Goal: Task Accomplishment & Management: Use online tool/utility

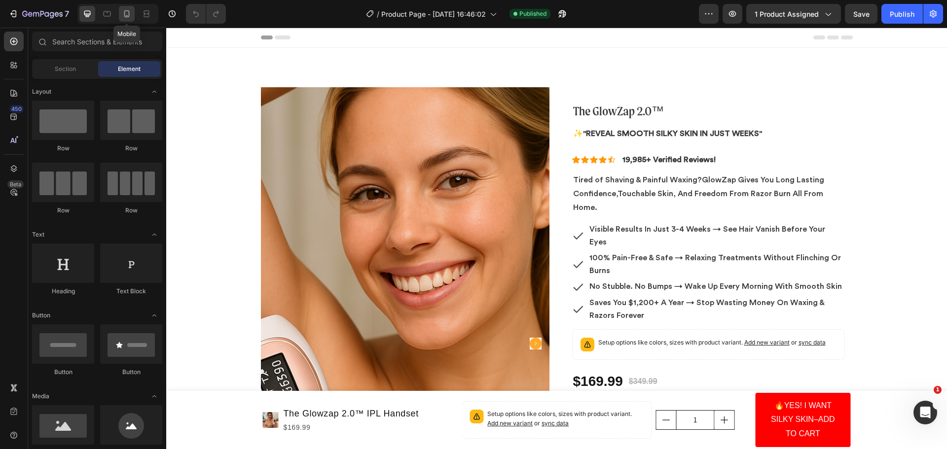
click at [126, 14] on icon at bounding box center [127, 14] width 10 height 10
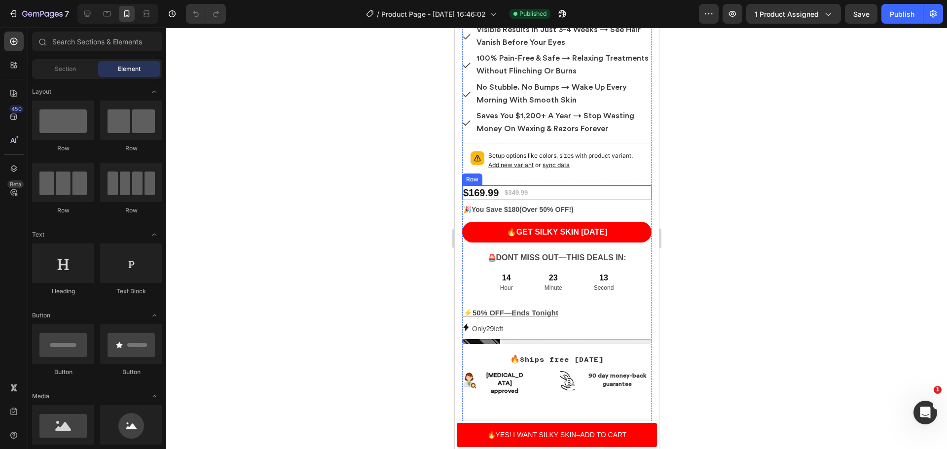
scroll to position [345, 0]
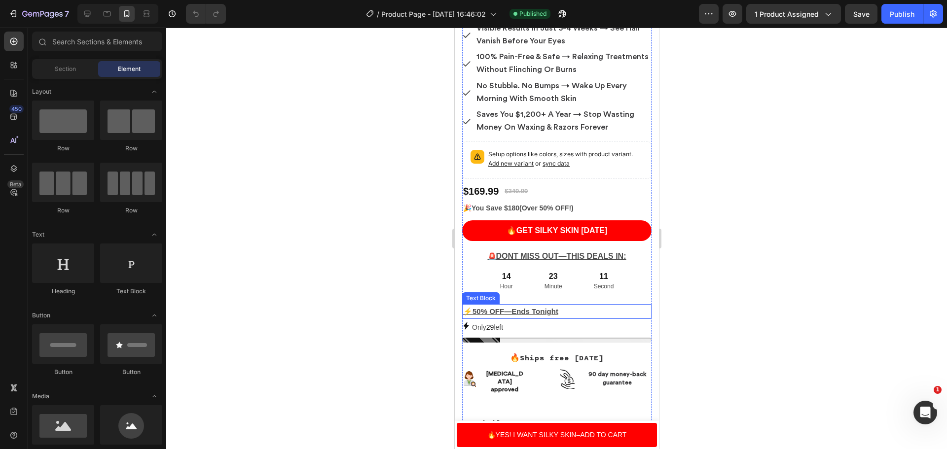
drag, startPoint x: 547, startPoint y: 309, endPoint x: 556, endPoint y: 304, distance: 10.4
click at [547, 309] on p "⚡50% OFF—Ends Tonight" at bounding box center [556, 311] width 187 height 13
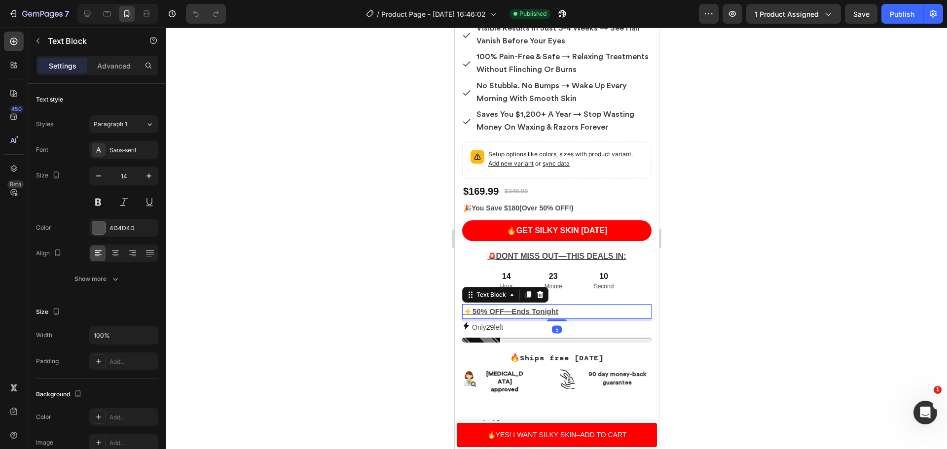
click at [561, 305] on p "⚡50% OFF—Ends Tonight" at bounding box center [556, 311] width 187 height 13
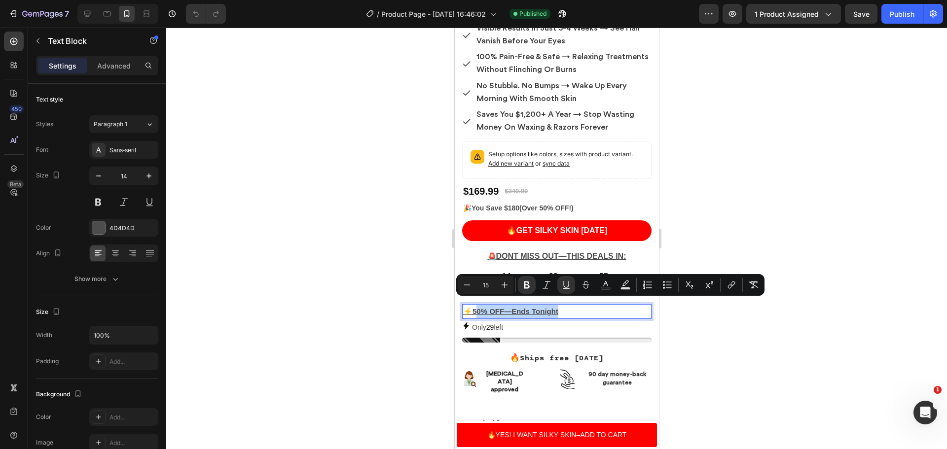
drag, startPoint x: 565, startPoint y: 305, endPoint x: 590, endPoint y: 304, distance: 25.7
click at [471, 305] on p "⚡50% OFF—Ends Tonight" at bounding box center [556, 311] width 187 height 13
click at [474, 307] on u "⚡50% OFF—Ends Tonight" at bounding box center [510, 311] width 95 height 8
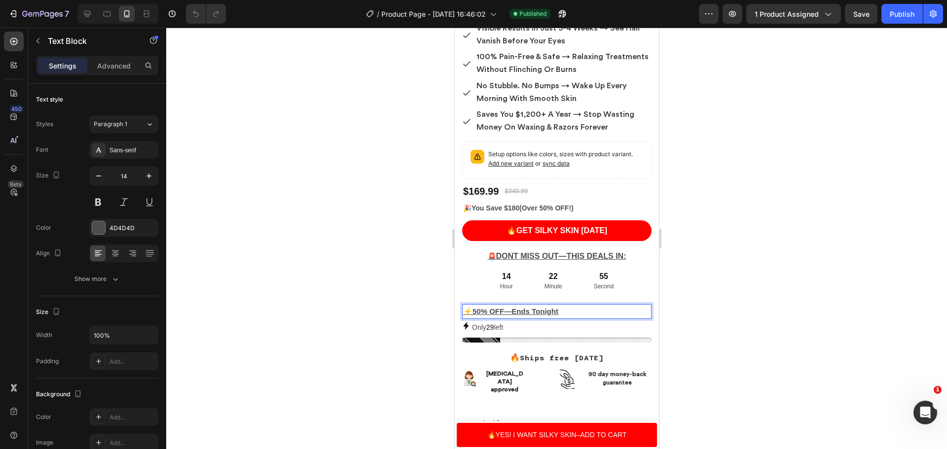
click at [590, 305] on p "⚡50% OFF—Ends Tonight" at bounding box center [556, 311] width 187 height 13
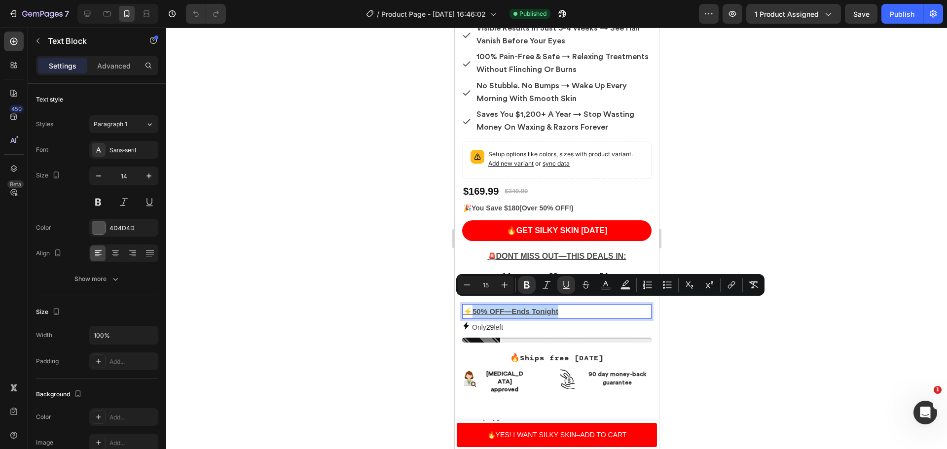
drag, startPoint x: 590, startPoint y: 304, endPoint x: 472, endPoint y: 305, distance: 118.4
click at [472, 305] on p "⚡50% OFF—Ends Tonight" at bounding box center [556, 311] width 187 height 13
drag, startPoint x: 576, startPoint y: 301, endPoint x: 473, endPoint y: 310, distance: 103.4
click at [473, 310] on p "⚡47 People Are Viewing This" at bounding box center [556, 311] width 187 height 13
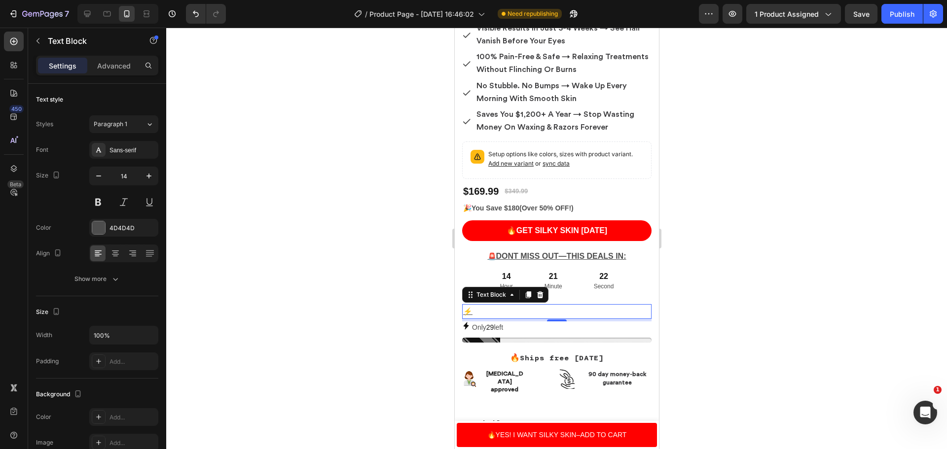
click at [474, 305] on p "⚡" at bounding box center [556, 311] width 187 height 13
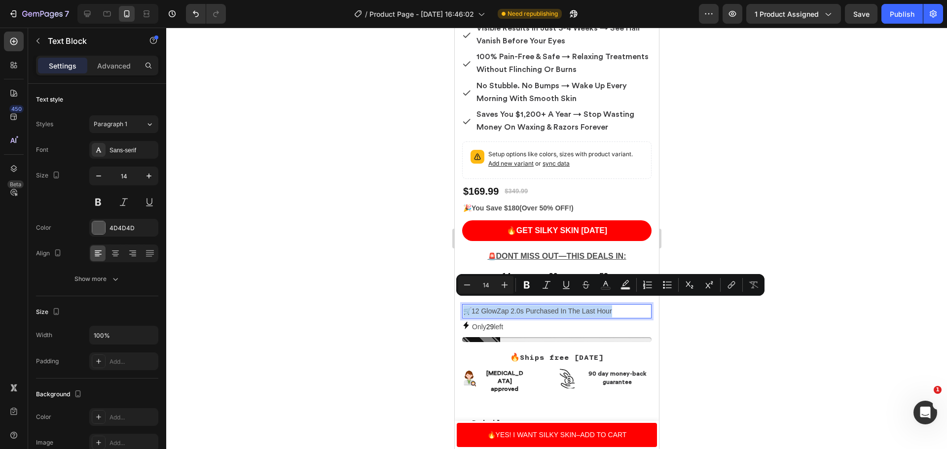
drag, startPoint x: 625, startPoint y: 302, endPoint x: 467, endPoint y: 310, distance: 158.6
click at [467, 310] on p "🛒12 GlowZap 2.0s Purchased In The Last Hour" at bounding box center [556, 311] width 187 height 12
click at [533, 284] on button "Bold" at bounding box center [527, 285] width 18 height 18
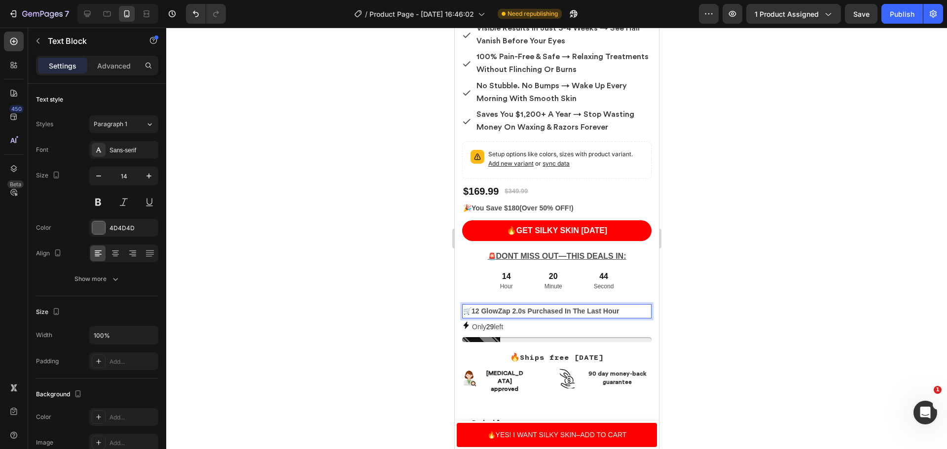
click at [624, 306] on p "🛒12 GlowZap 2.0s Purchased In The Last Hour" at bounding box center [556, 311] width 187 height 12
click at [844, 308] on div at bounding box center [556, 239] width 781 height 422
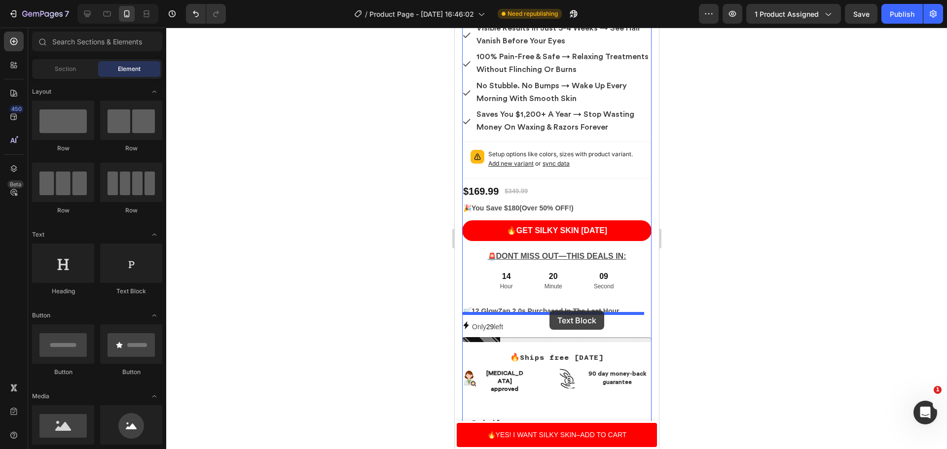
drag, startPoint x: 570, startPoint y: 300, endPoint x: 549, endPoint y: 311, distance: 23.4
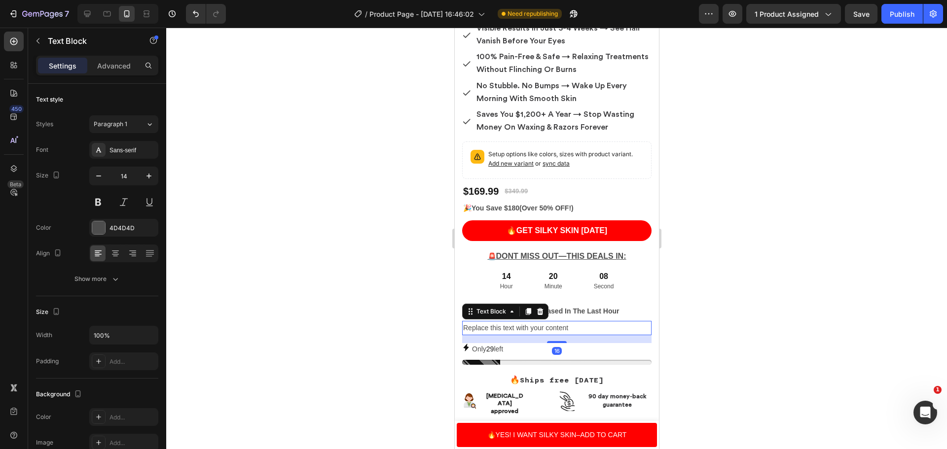
click at [574, 321] on div "Replace this text with your content" at bounding box center [556, 328] width 189 height 14
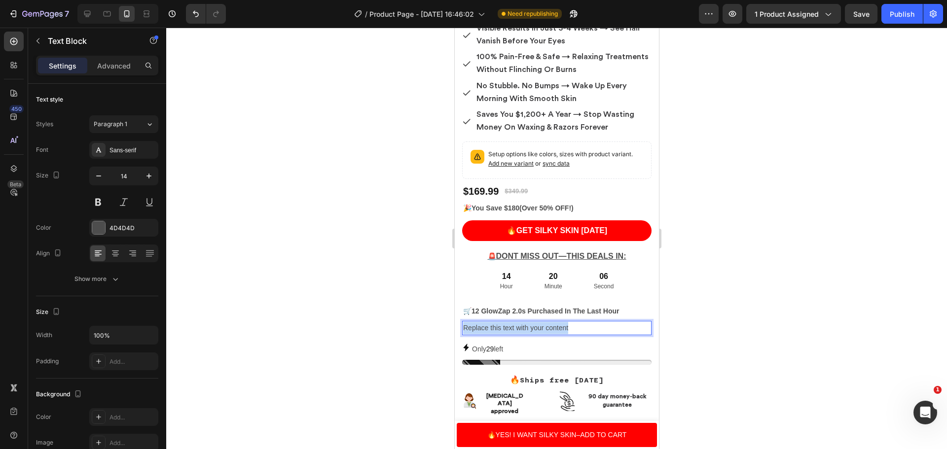
drag, startPoint x: 574, startPoint y: 321, endPoint x: 461, endPoint y: 323, distance: 113.5
click at [461, 323] on div "Product Images The GlowZap 2.0™ Heading ✨ "Reveal Smooth Silky skin in just wee…" at bounding box center [556, 297] width 204 height 1188
click at [508, 343] on div "Only 29 left" at bounding box center [556, 349] width 189 height 12
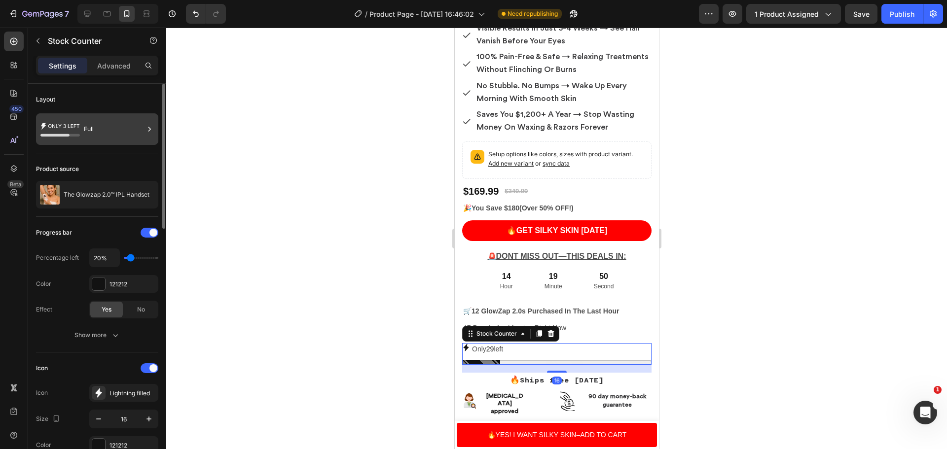
click at [117, 130] on div "Full" at bounding box center [114, 129] width 60 height 23
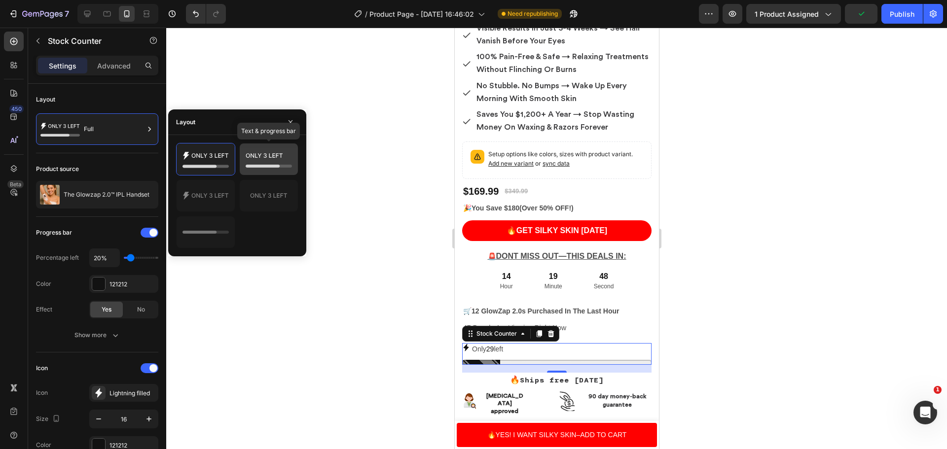
click at [277, 161] on icon at bounding box center [269, 159] width 46 height 20
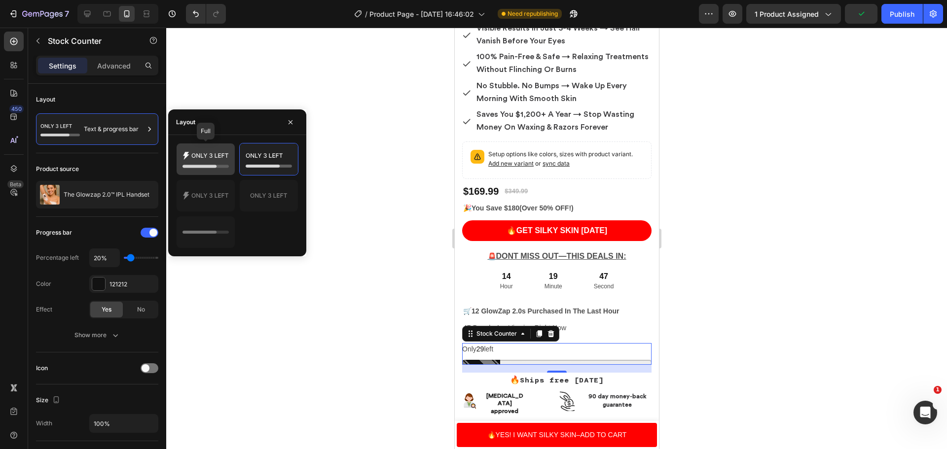
click at [223, 157] on icon at bounding box center [206, 159] width 46 height 20
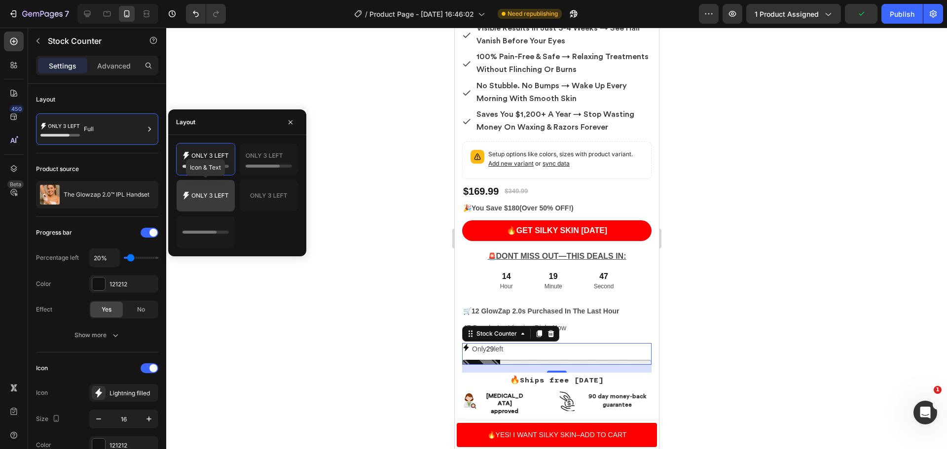
click at [227, 197] on icon at bounding box center [206, 196] width 46 height 20
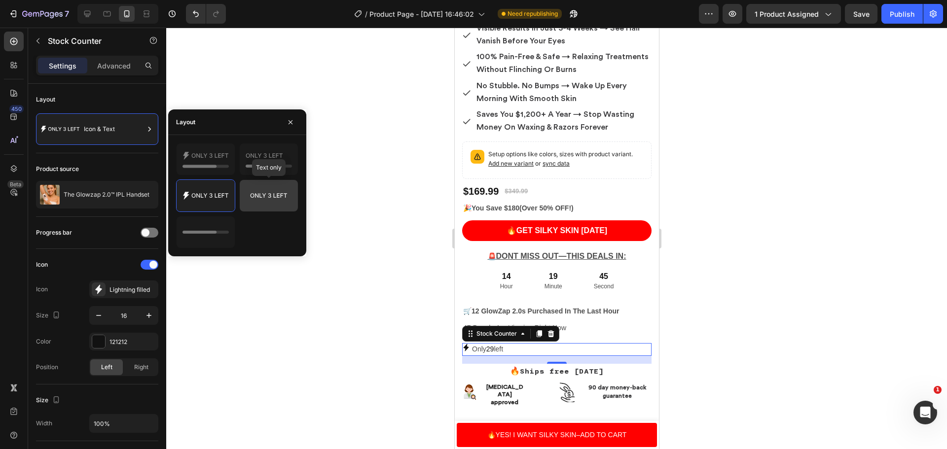
click at [267, 194] on icon at bounding box center [269, 196] width 46 height 20
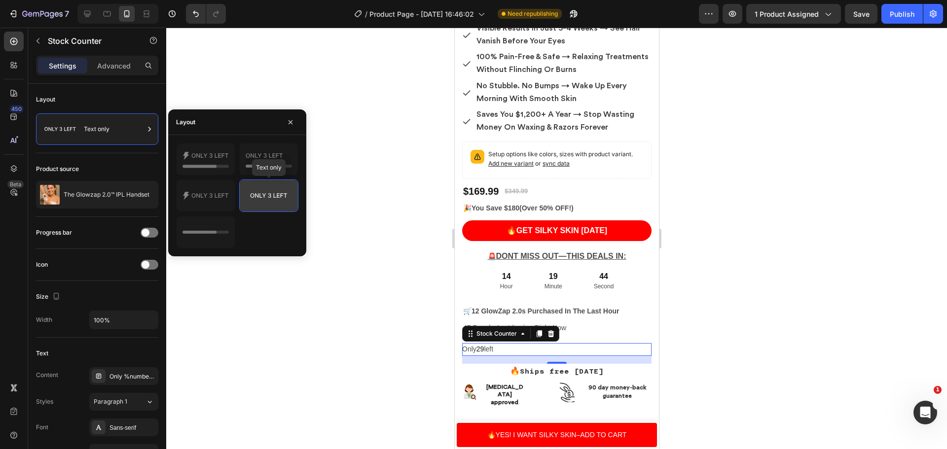
click at [267, 194] on icon at bounding box center [269, 196] width 46 height 20
click at [227, 196] on icon at bounding box center [206, 196] width 46 height 20
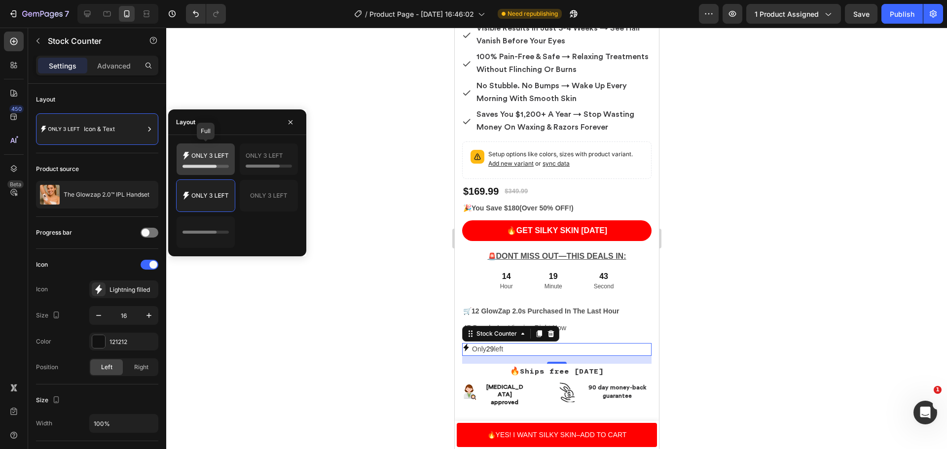
click at [215, 157] on icon at bounding box center [206, 159] width 46 height 20
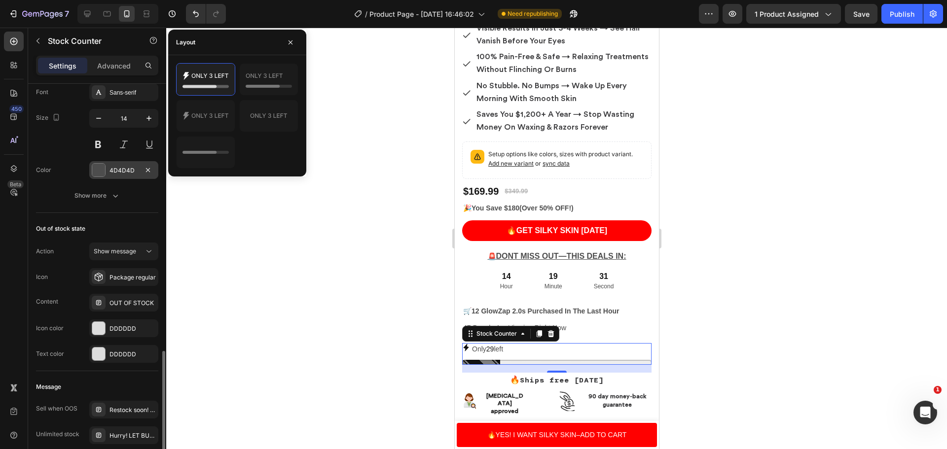
scroll to position [641, 0]
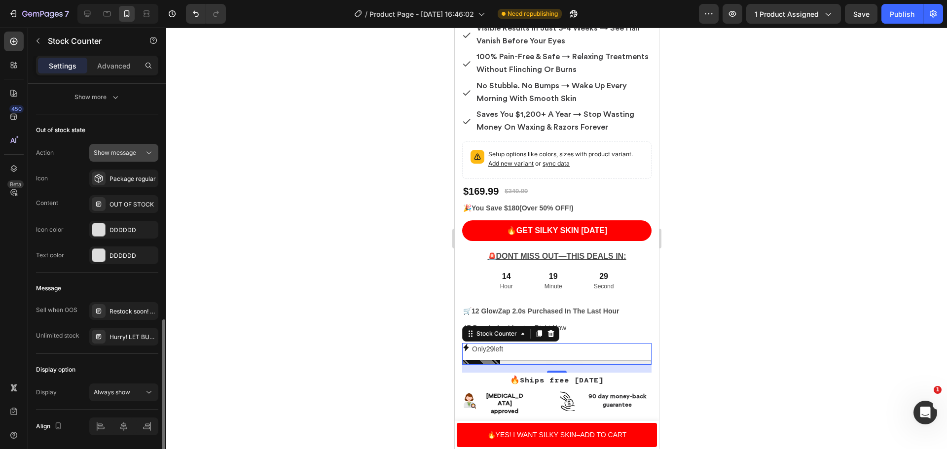
click at [129, 154] on span "Show message" at bounding box center [115, 152] width 42 height 7
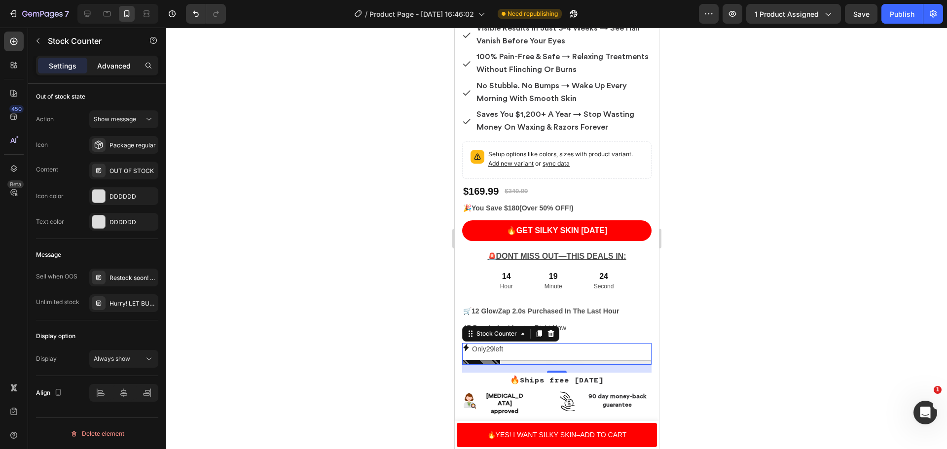
click at [116, 62] on p "Advanced" at bounding box center [114, 66] width 34 height 10
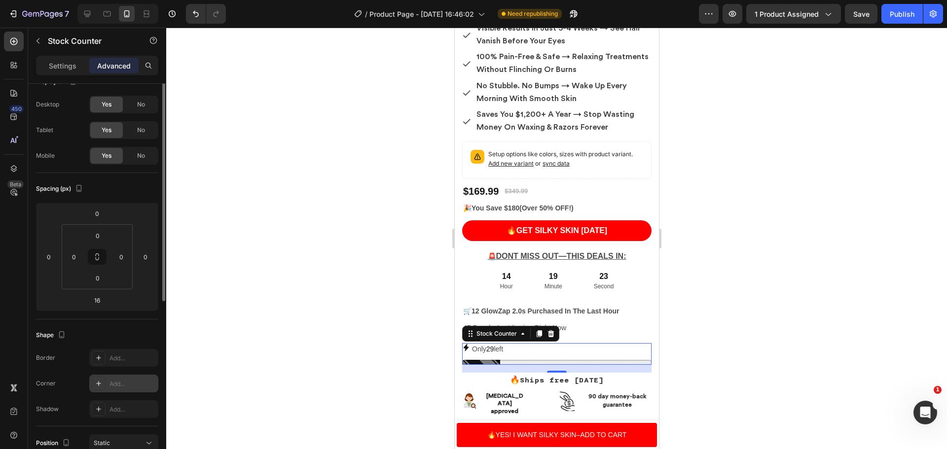
scroll to position [0, 0]
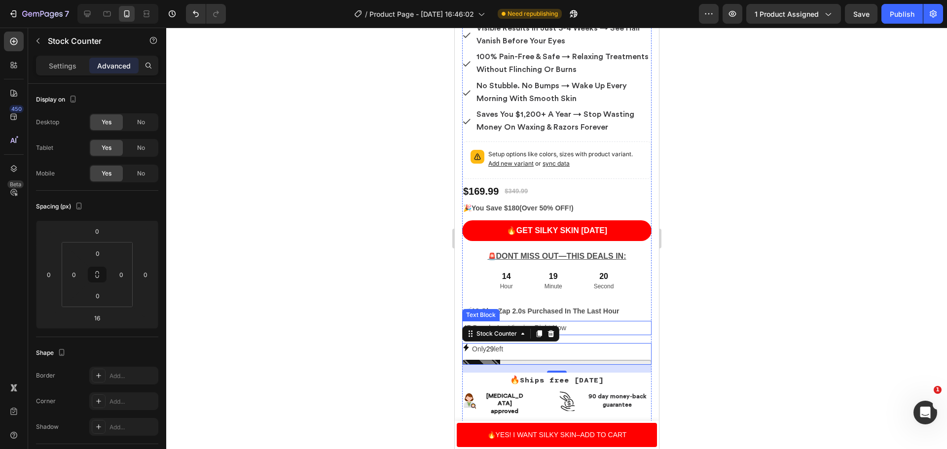
click at [590, 322] on p "47 People Are Viewing Right Now" at bounding box center [556, 328] width 187 height 12
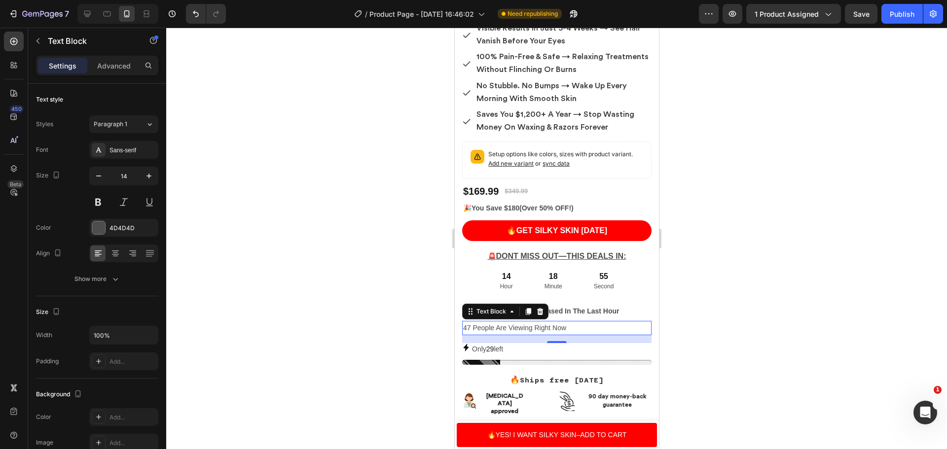
click at [463, 322] on p "47 People Are Viewing Right Now" at bounding box center [556, 328] width 187 height 12
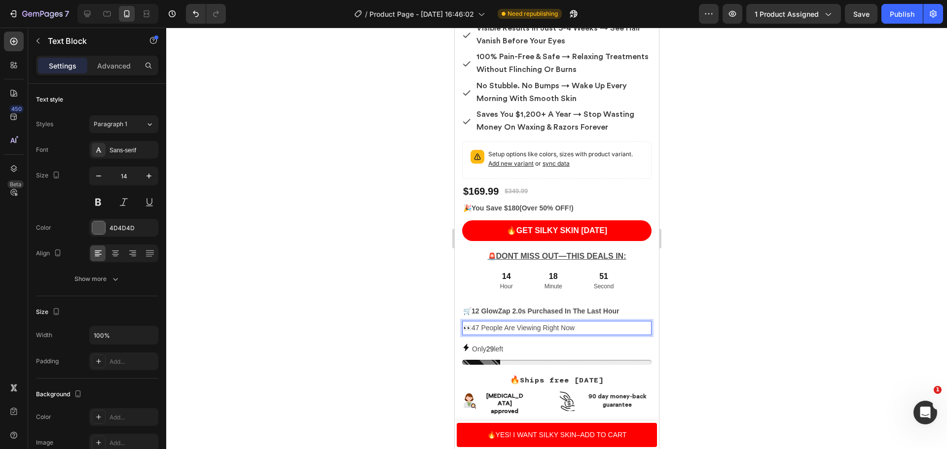
click at [836, 315] on div at bounding box center [556, 239] width 781 height 422
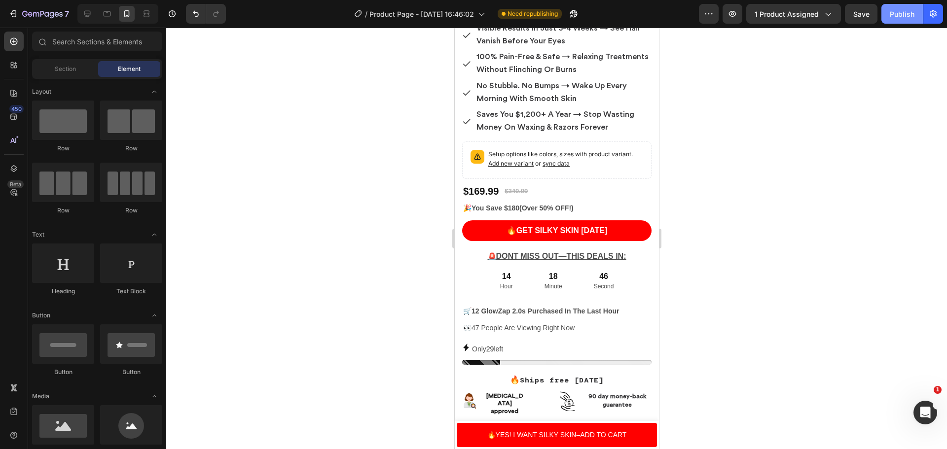
click at [895, 15] on div "Publish" at bounding box center [902, 14] width 25 height 10
click at [578, 322] on p "👀47 People Are Viewing Right Now" at bounding box center [556, 328] width 187 height 12
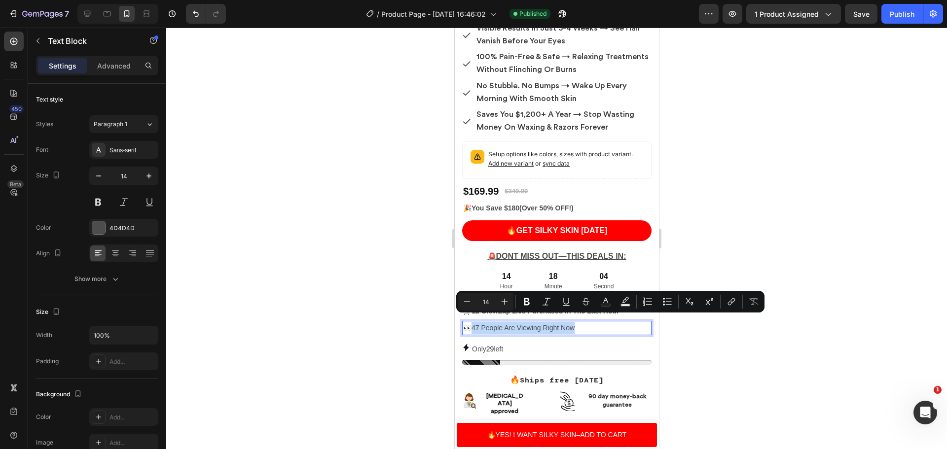
drag, startPoint x: 576, startPoint y: 321, endPoint x: 473, endPoint y: 324, distance: 103.6
click at [473, 324] on p "👀47 People Are Viewing Right Now" at bounding box center [556, 328] width 187 height 12
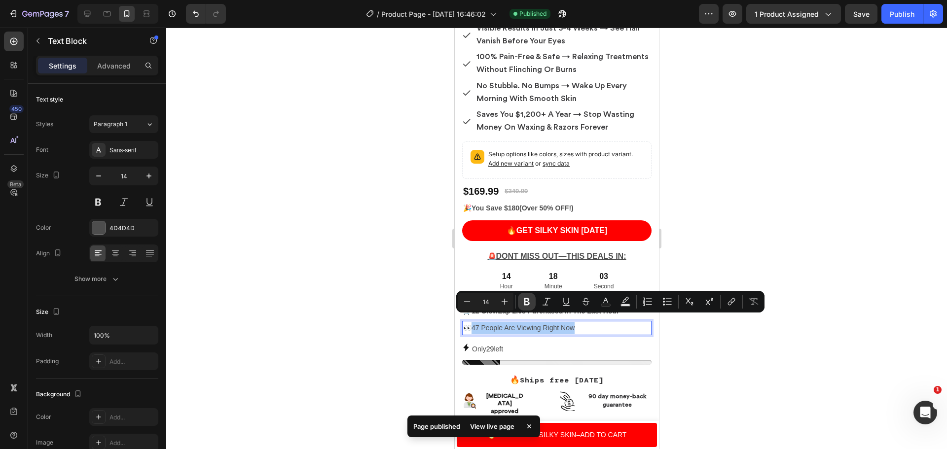
drag, startPoint x: 523, startPoint y: 303, endPoint x: 532, endPoint y: 306, distance: 9.4
click at [523, 303] on icon "Editor contextual toolbar" at bounding box center [527, 302] width 10 height 10
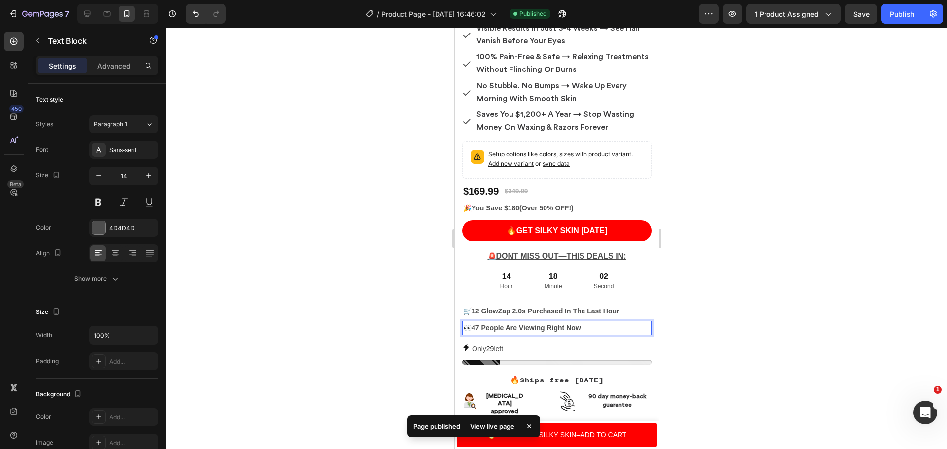
click at [692, 339] on div at bounding box center [556, 239] width 781 height 422
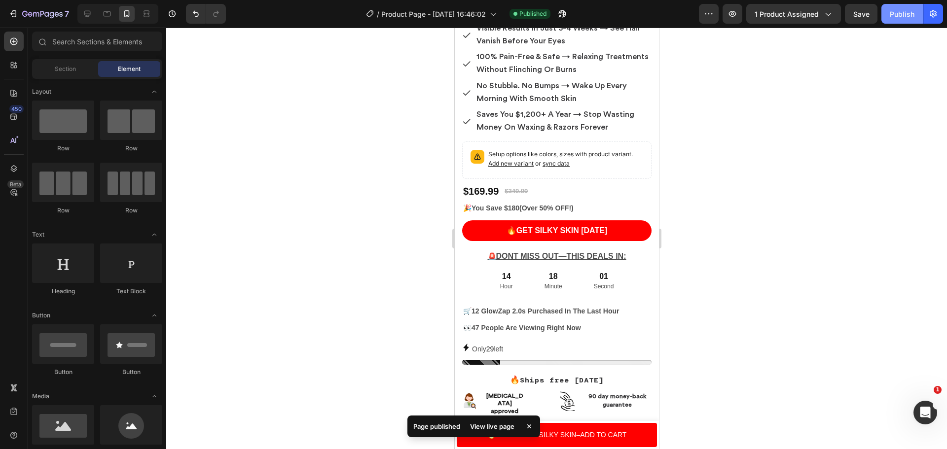
click at [893, 15] on div "Publish" at bounding box center [902, 14] width 25 height 10
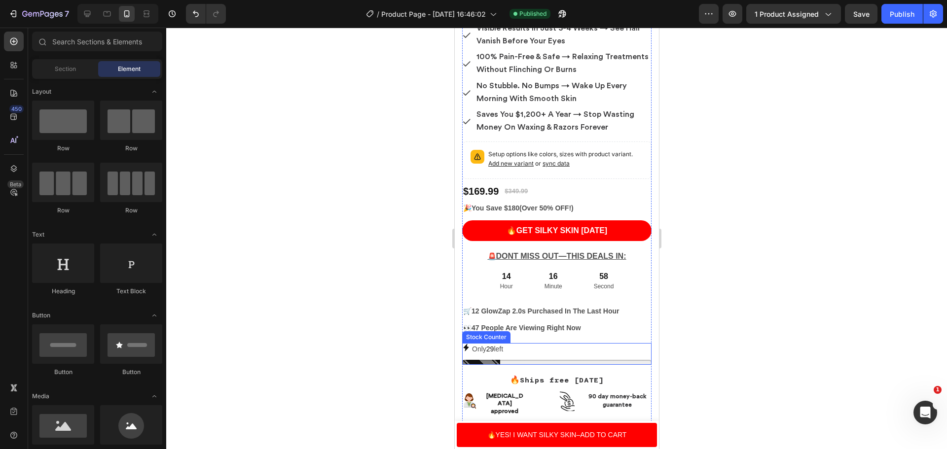
click at [511, 343] on div "Only 29 left" at bounding box center [556, 349] width 189 height 12
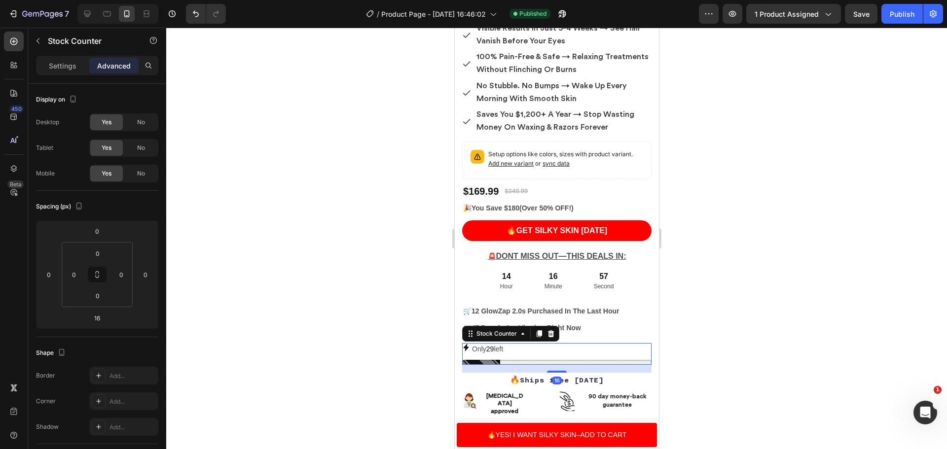
click at [503, 343] on p "Only 29 left" at bounding box center [487, 349] width 31 height 12
click at [502, 343] on p "Only 29 left" at bounding box center [487, 349] width 31 height 12
click at [497, 343] on p "Only 29 left" at bounding box center [487, 349] width 31 height 12
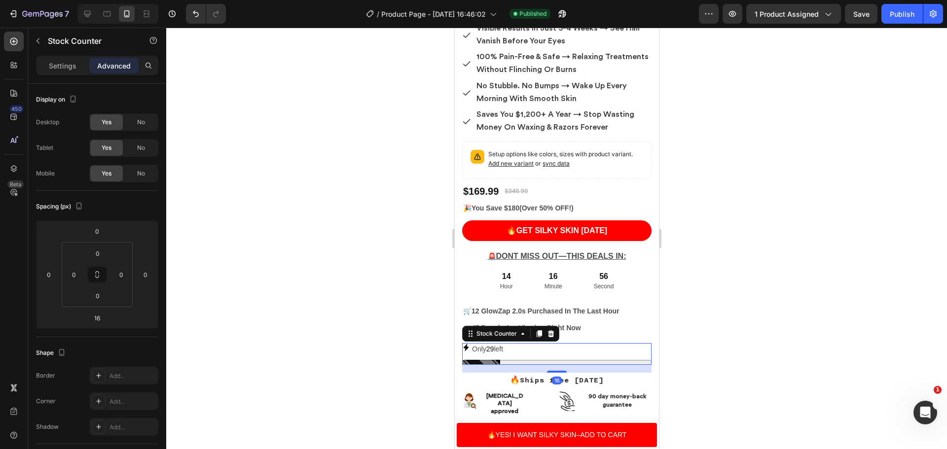
click at [497, 343] on p "Only 29 left" at bounding box center [487, 349] width 31 height 12
click at [67, 69] on p "Settings" at bounding box center [63, 66] width 28 height 10
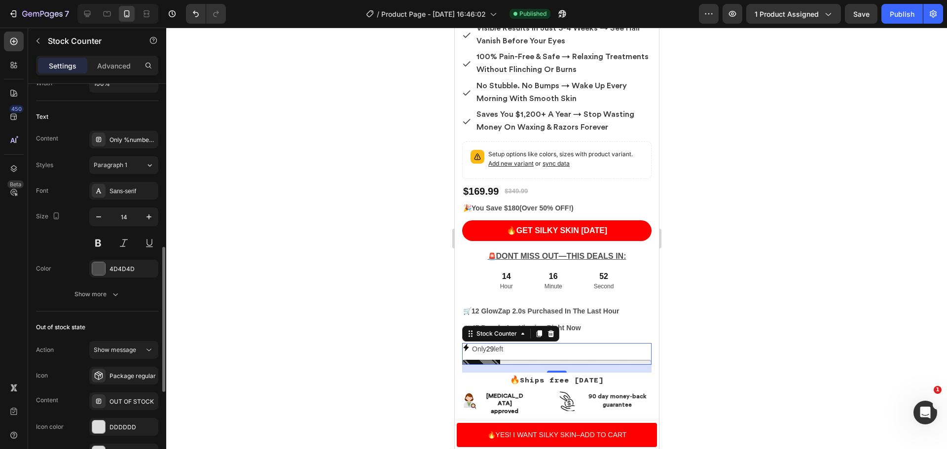
scroll to position [395, 0]
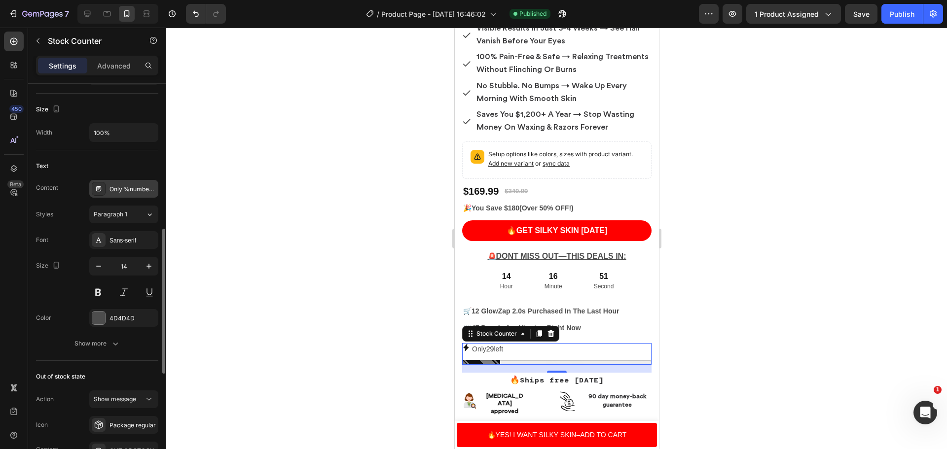
click at [131, 183] on div "Only %number% left" at bounding box center [123, 189] width 69 height 18
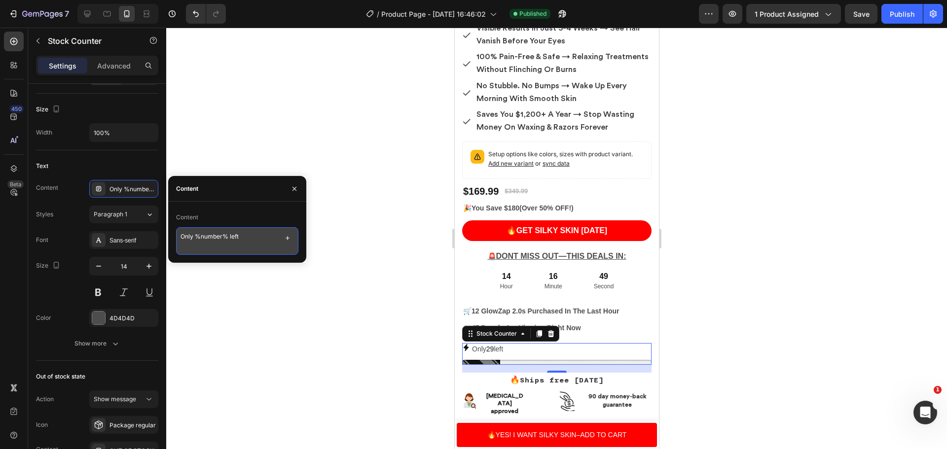
click at [241, 232] on textarea "Only %number% left" at bounding box center [237, 241] width 122 height 28
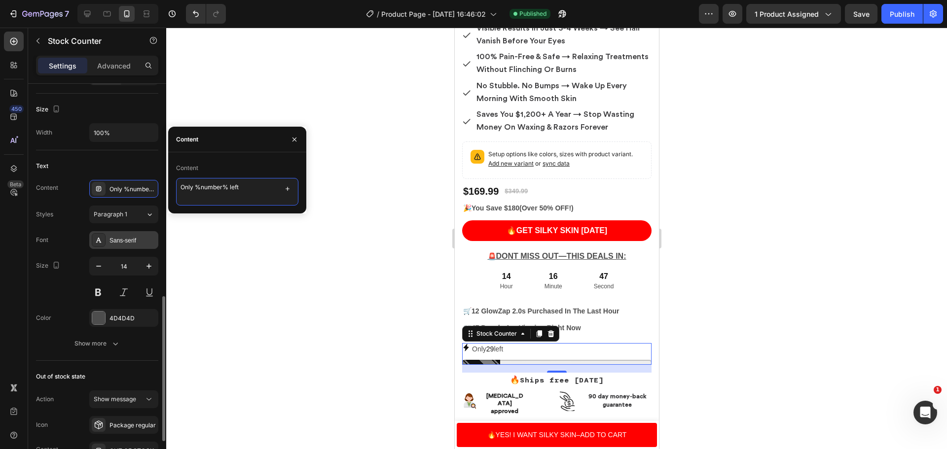
scroll to position [444, 0]
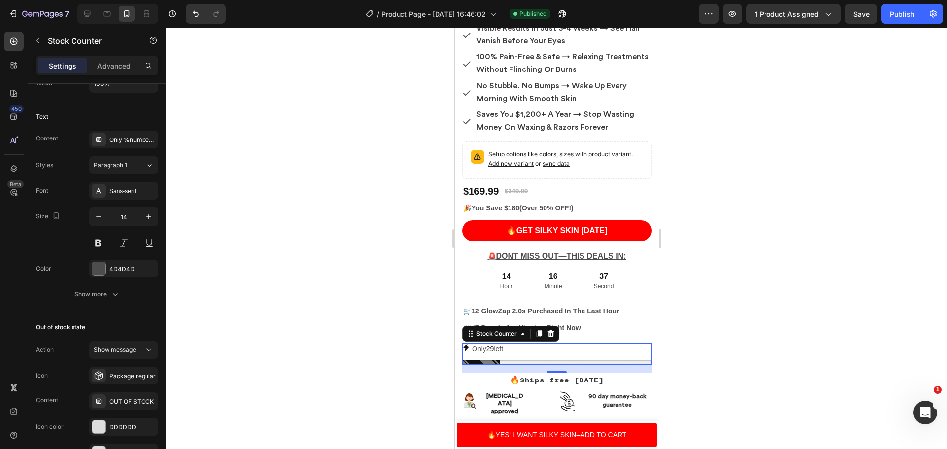
click at [357, 76] on div at bounding box center [556, 239] width 781 height 422
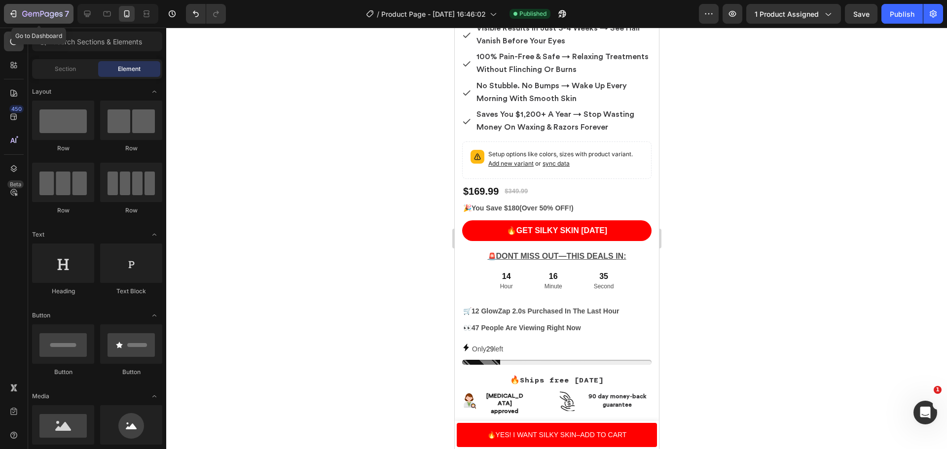
click at [52, 17] on icon "button" at bounding box center [42, 14] width 40 height 8
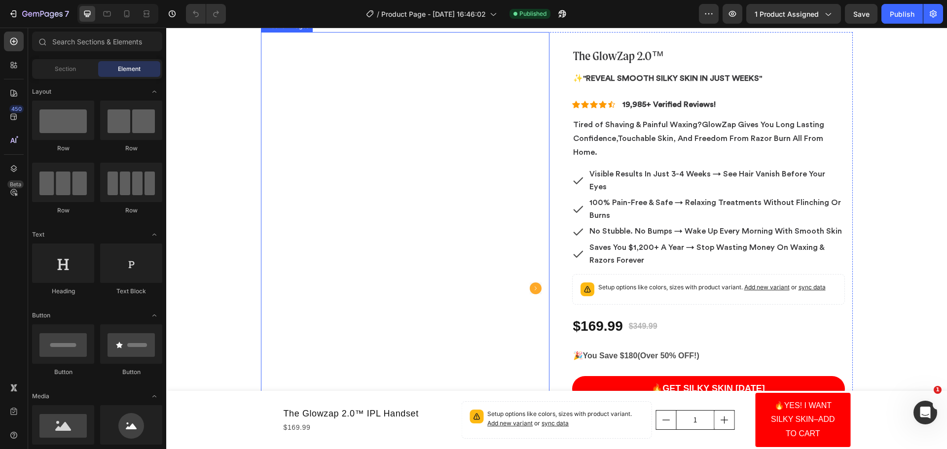
scroll to position [148, 0]
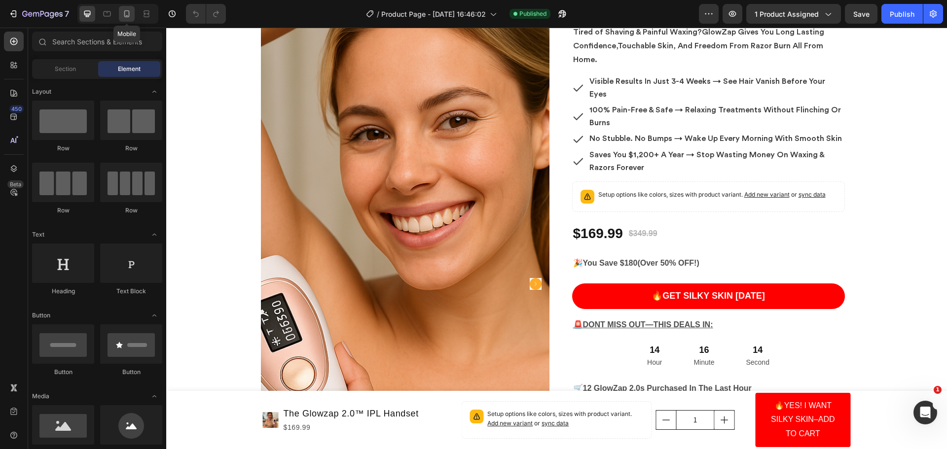
click at [131, 12] on icon at bounding box center [127, 14] width 10 height 10
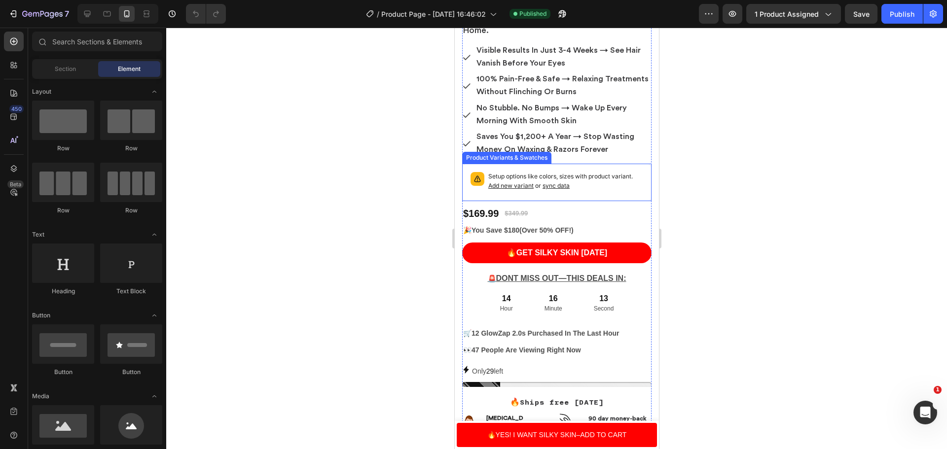
scroll to position [345, 0]
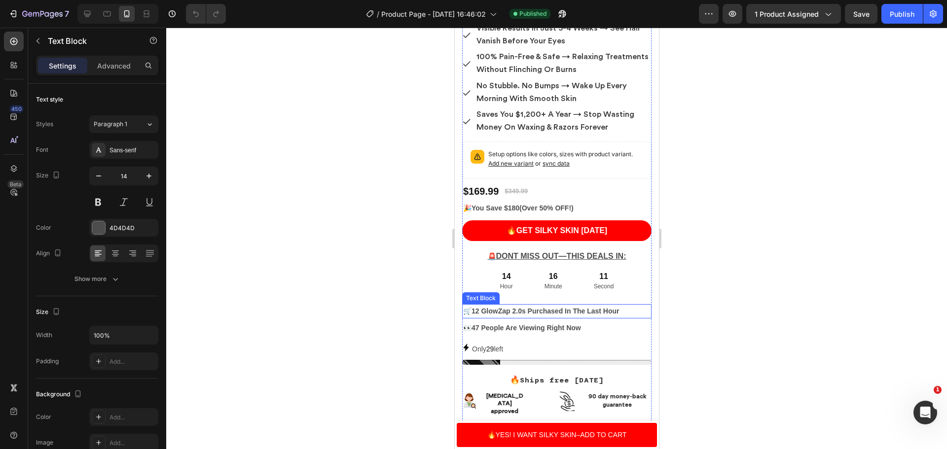
click at [624, 305] on p "🛒12 GlowZap 2.0s Purchased In The Last Hour" at bounding box center [556, 311] width 187 height 12
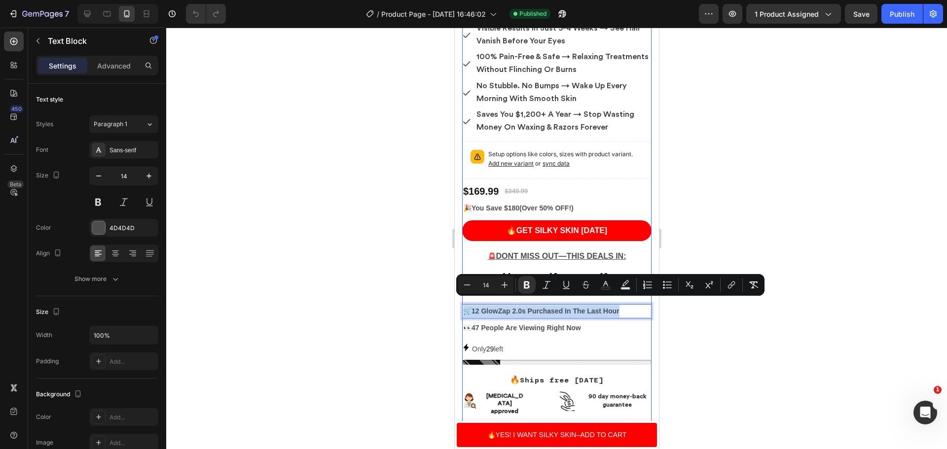
drag, startPoint x: 624, startPoint y: 301, endPoint x: 466, endPoint y: 291, distance: 157.7
click at [466, 291] on div "The GlowZap 2.0™ Heading ✨ "Reveal Smooth Silky skin in just weeks" Text Block …" at bounding box center [556, 242] width 189 height 701
click at [508, 291] on button "Plus" at bounding box center [505, 285] width 18 height 18
type input "15"
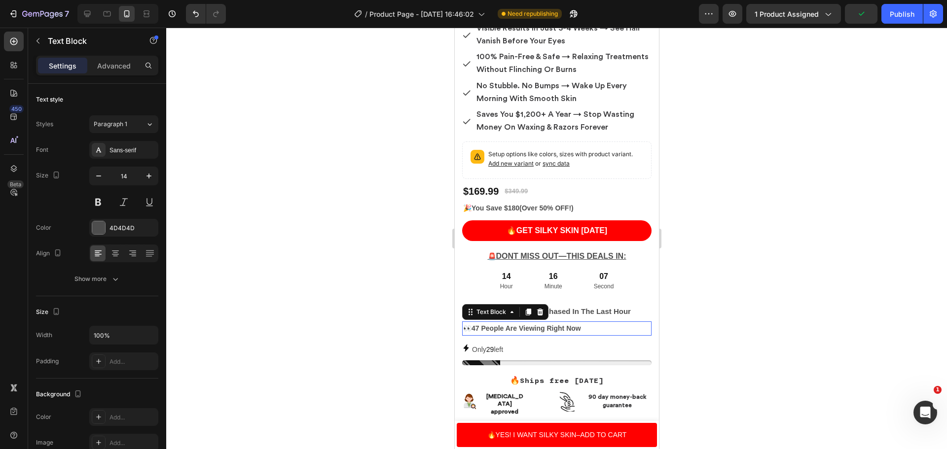
click at [582, 323] on p "👀 47 People Are Viewing Right Now" at bounding box center [556, 329] width 187 height 12
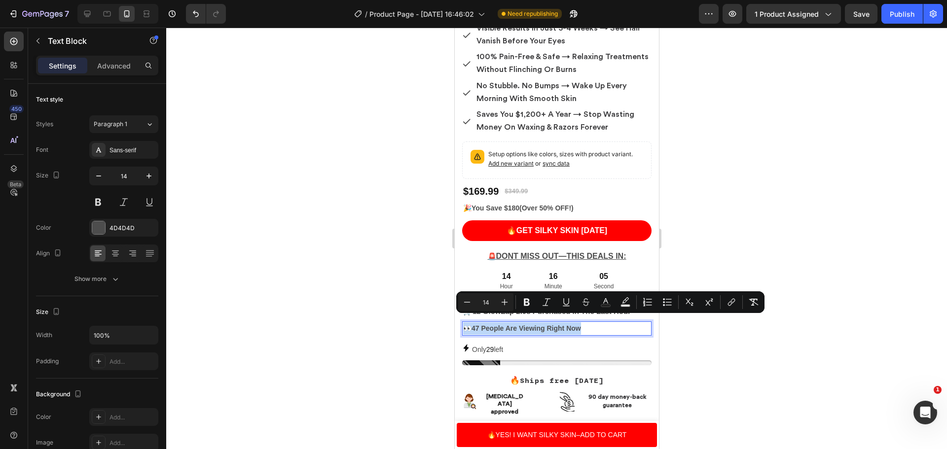
drag, startPoint x: 582, startPoint y: 321, endPoint x: 497, endPoint y: 315, distance: 85.5
click at [487, 323] on p "👀 47 People Are Viewing Right Now" at bounding box center [556, 329] width 187 height 12
click at [505, 305] on icon "Editor contextual toolbar" at bounding box center [505, 302] width 6 height 6
type input "15"
click at [524, 303] on icon "Editor contextual toolbar" at bounding box center [527, 302] width 10 height 10
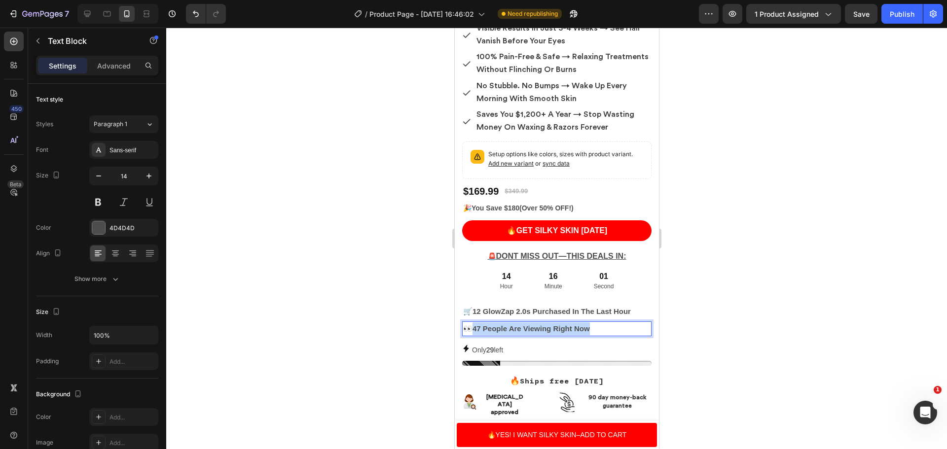
drag, startPoint x: 608, startPoint y: 320, endPoint x: 472, endPoint y: 320, distance: 135.7
click at [472, 323] on p "👀47 People Are Viewing Right Now" at bounding box center [556, 329] width 187 height 13
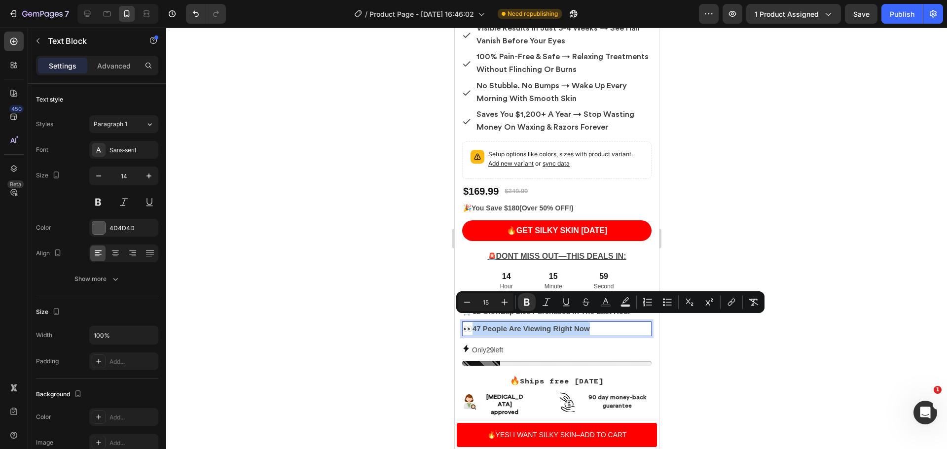
click at [638, 323] on p "👀47 People Are Viewing Right Now" at bounding box center [556, 329] width 187 height 13
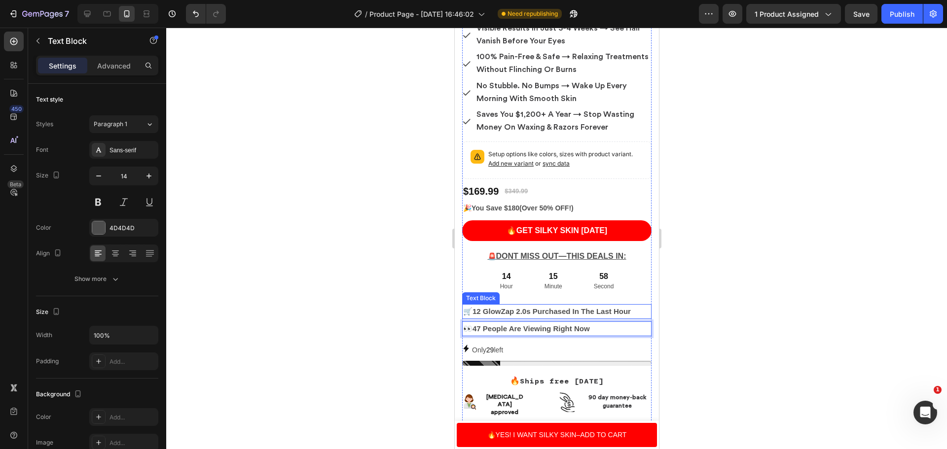
click at [632, 305] on p "🛒12 GlowZap 2.0s Purchased In The Last Hour" at bounding box center [556, 311] width 187 height 13
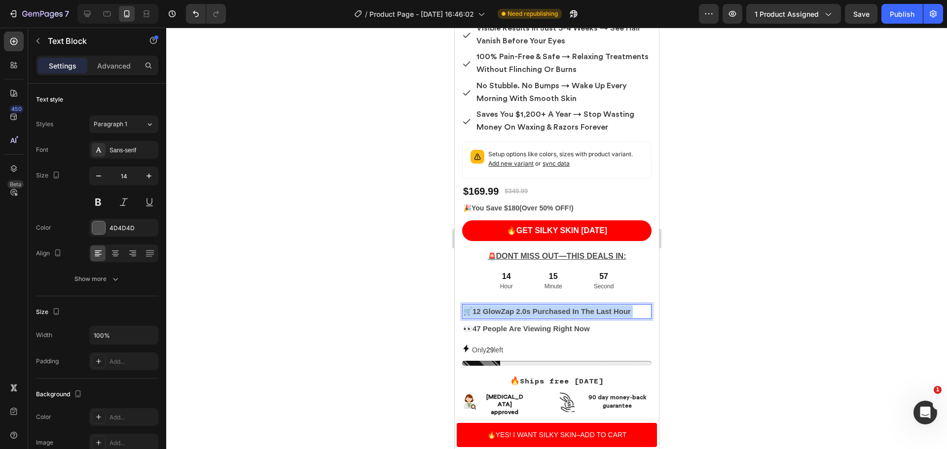
drag, startPoint x: 632, startPoint y: 304, endPoint x: 498, endPoint y: 306, distance: 133.7
drag, startPoint x: 474, startPoint y: 307, endPoint x: 634, endPoint y: 304, distance: 160.3
click at [634, 305] on p "🛒12 GlowZap 2.0s Purchased In The Last Hour" at bounding box center [556, 311] width 187 height 13
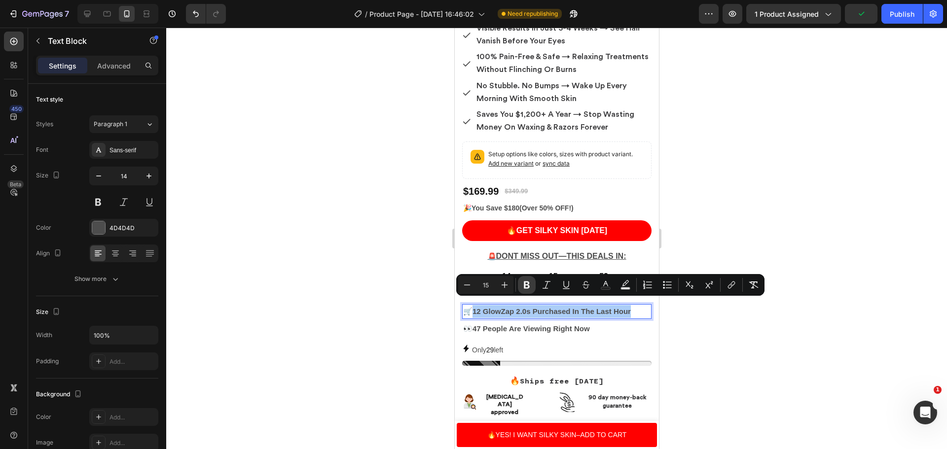
click at [526, 281] on icon "Editor contextual toolbar" at bounding box center [527, 285] width 10 height 10
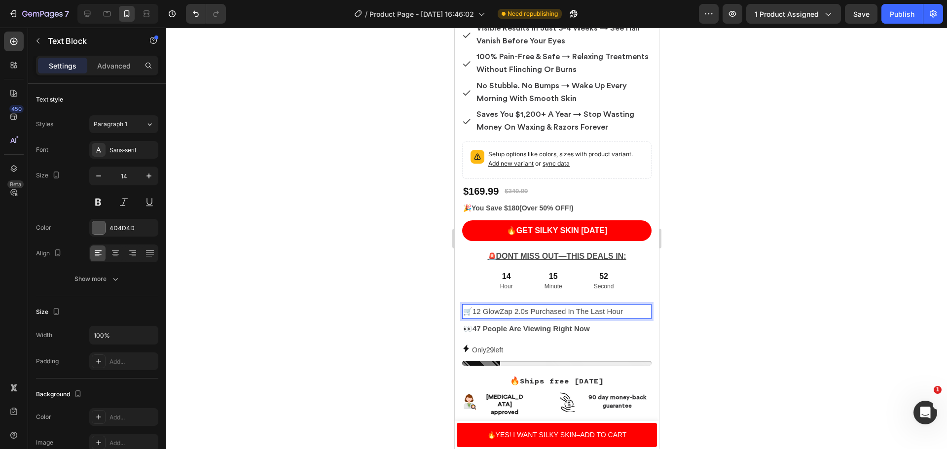
click at [627, 305] on p "🛒 12 GlowZap 2.0s Purchased In The Last Hour" at bounding box center [556, 311] width 187 height 13
drag, startPoint x: 627, startPoint y: 302, endPoint x: 475, endPoint y: 308, distance: 153.1
click at [475, 308] on p "🛒 12 GlowZap 2.0s Purchased In The Last Hour" at bounding box center [556, 311] width 187 height 13
click at [517, 307] on span "🛒 12 GlowZap 2.0s Purchased In The Last Hour" at bounding box center [543, 311] width 160 height 8
click at [812, 302] on div at bounding box center [556, 239] width 781 height 422
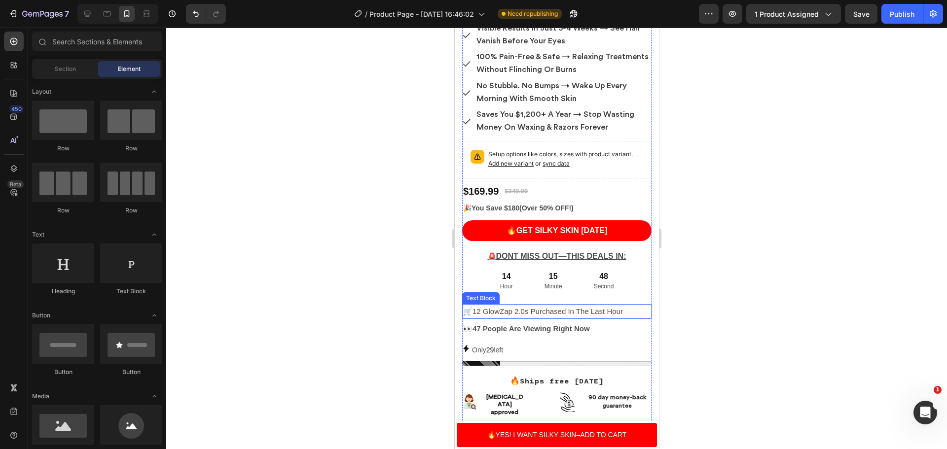
click at [619, 307] on span "🛒 12 GlowZap 2.0s Purchased In The Last Hour" at bounding box center [543, 311] width 160 height 8
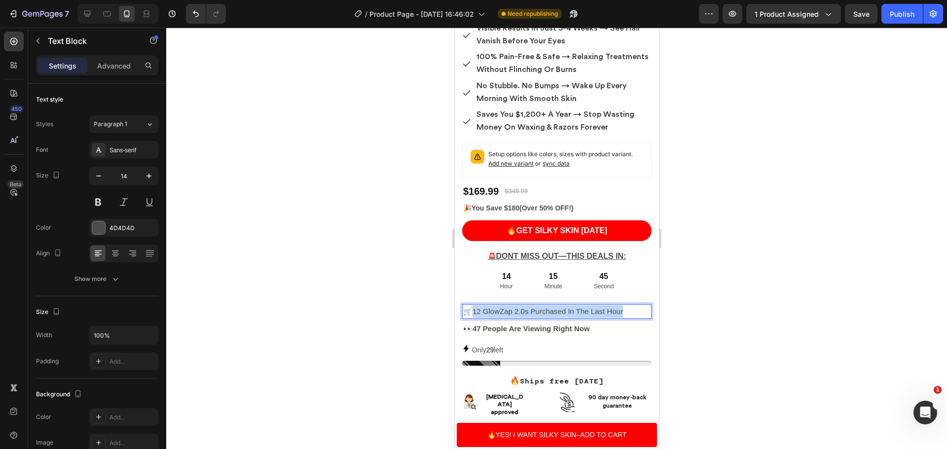
drag, startPoint x: 625, startPoint y: 304, endPoint x: 474, endPoint y: 308, distance: 150.5
click at [474, 308] on p "🛒 12 GlowZap 2.0s Purchased In The Last Hour" at bounding box center [556, 311] width 187 height 13
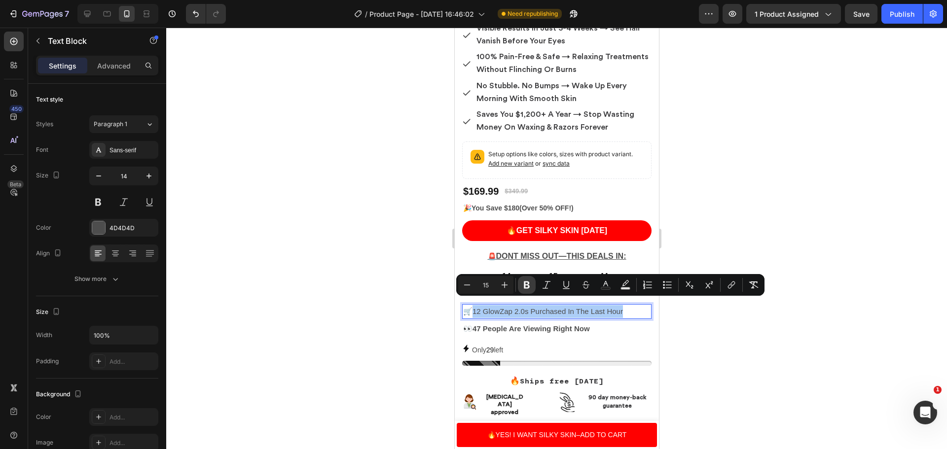
click at [528, 288] on icon "Editor contextual toolbar" at bounding box center [527, 285] width 6 height 7
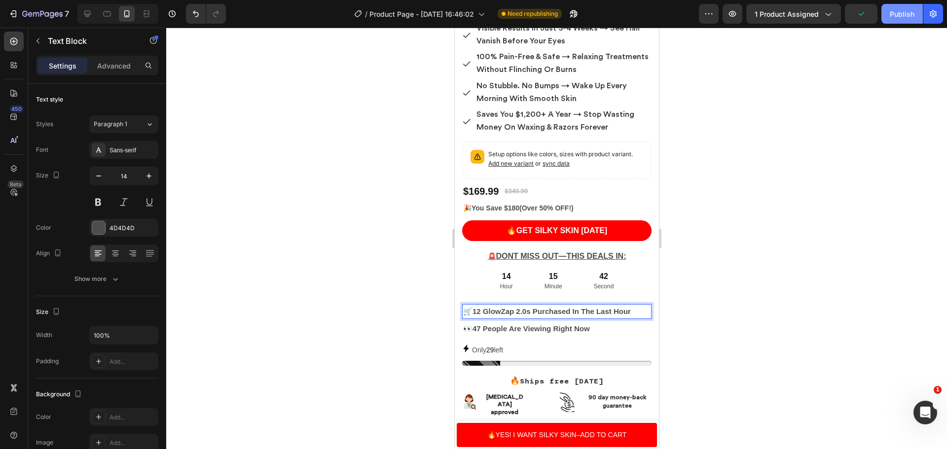
click at [906, 17] on div "Publish" at bounding box center [902, 14] width 25 height 10
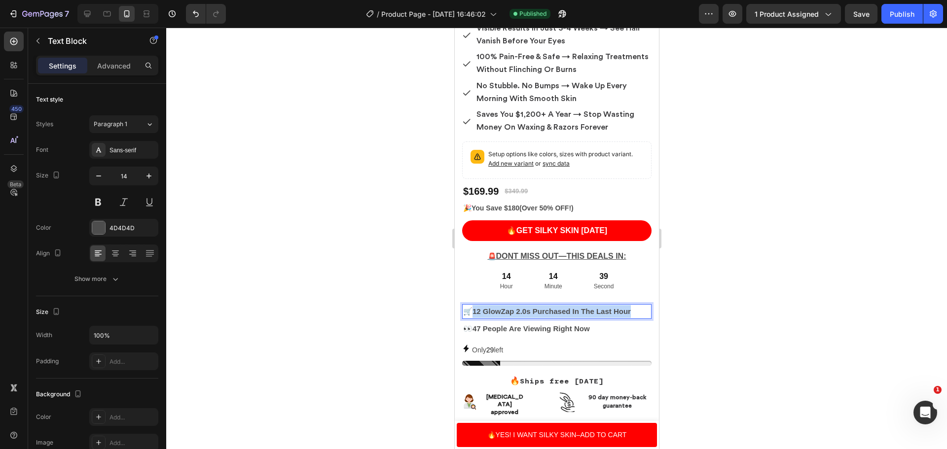
drag, startPoint x: 640, startPoint y: 302, endPoint x: 474, endPoint y: 303, distance: 166.7
click at [474, 305] on p "🛒12 GlowZap 2.0s Purchased In The Last Hour" at bounding box center [556, 311] width 187 height 13
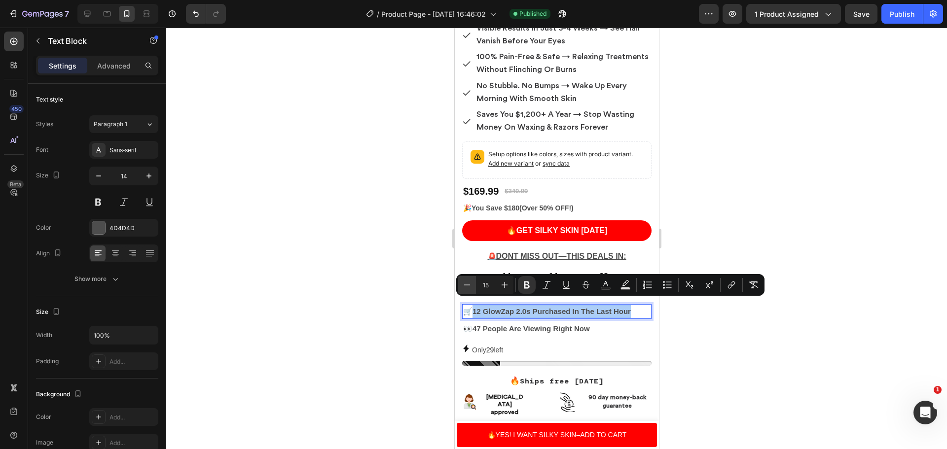
click at [468, 289] on icon "Editor contextual toolbar" at bounding box center [467, 285] width 10 height 10
type input "14"
click at [601, 323] on p "👀47 People Are Viewing Right Now" at bounding box center [556, 329] width 187 height 13
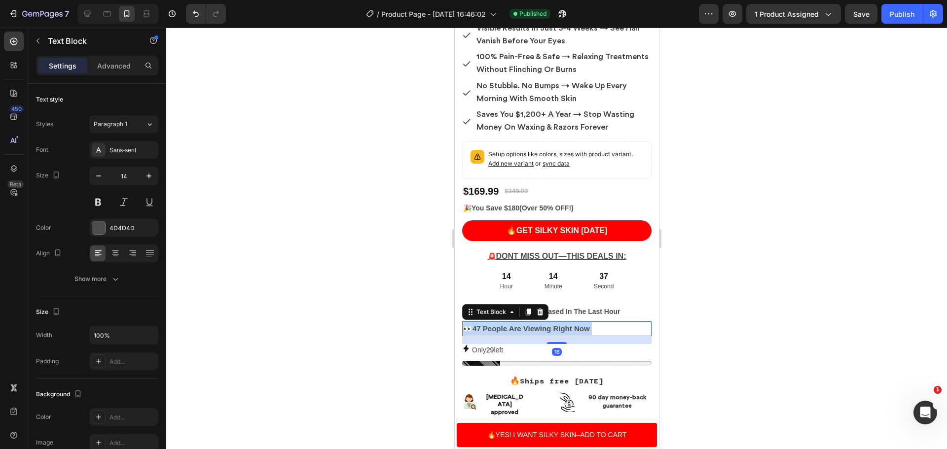
drag, startPoint x: 601, startPoint y: 318, endPoint x: 551, endPoint y: 324, distance: 50.7
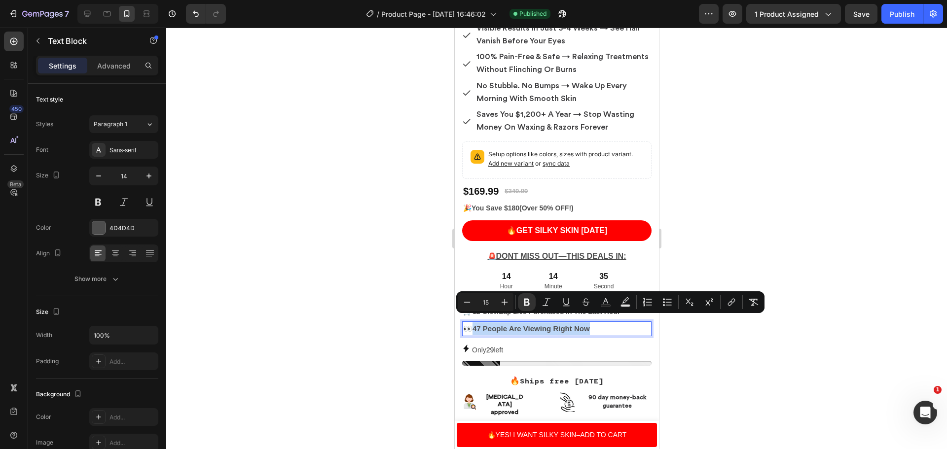
drag, startPoint x: 597, startPoint y: 321, endPoint x: 473, endPoint y: 319, distance: 124.8
click at [473, 323] on p "👀47 People Are Viewing Right Now" at bounding box center [556, 329] width 187 height 13
click at [469, 303] on icon "Editor contextual toolbar" at bounding box center [467, 302] width 10 height 10
type input "14"
click at [706, 351] on div at bounding box center [556, 239] width 781 height 422
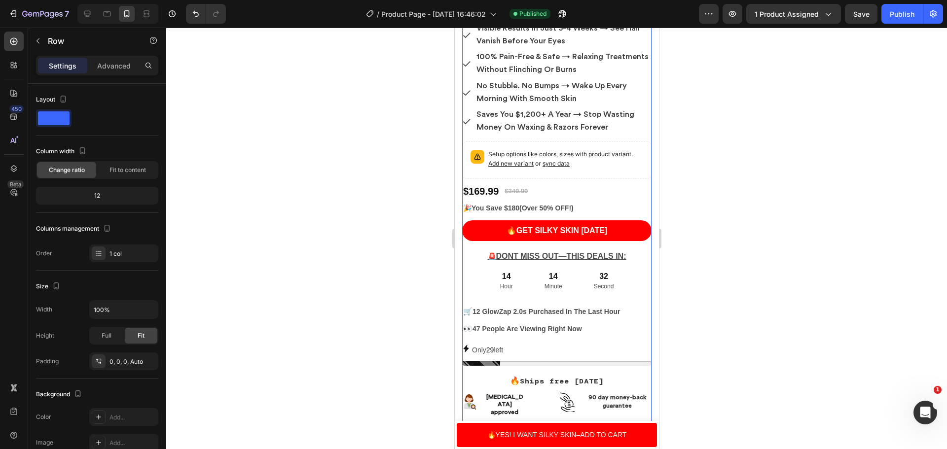
click at [518, 330] on div "The GlowZap 2.0™ Heading ✨ "Reveal Smooth Silky skin in just weeks" Text Block …" at bounding box center [556, 242] width 189 height 701
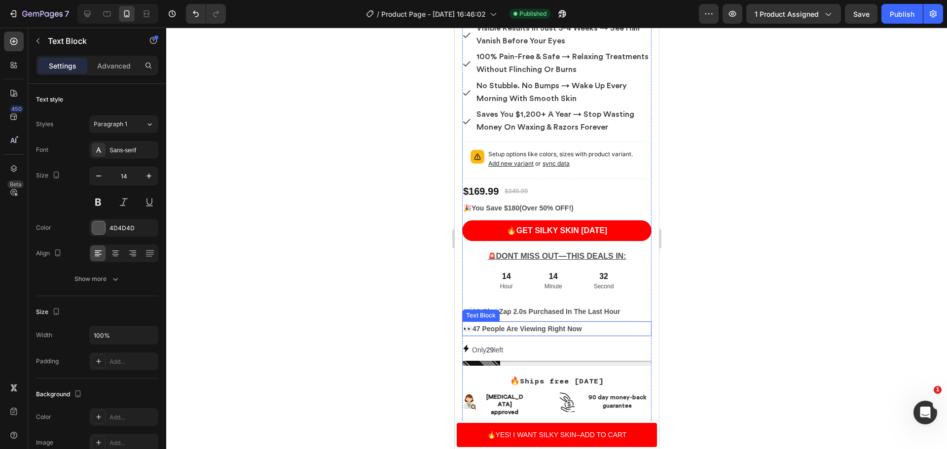
click at [522, 325] on strong "47 People Are Viewing Right Now" at bounding box center [527, 329] width 110 height 8
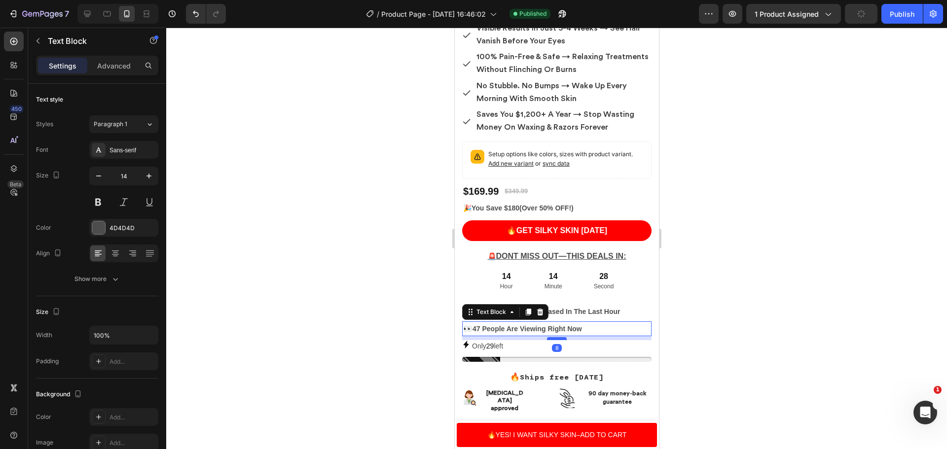
click at [553, 337] on div at bounding box center [557, 338] width 20 height 3
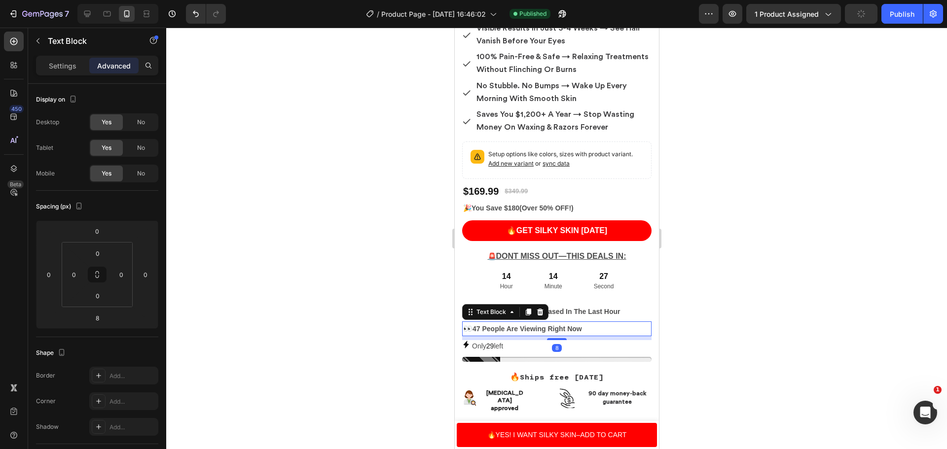
click at [811, 290] on div at bounding box center [556, 239] width 781 height 422
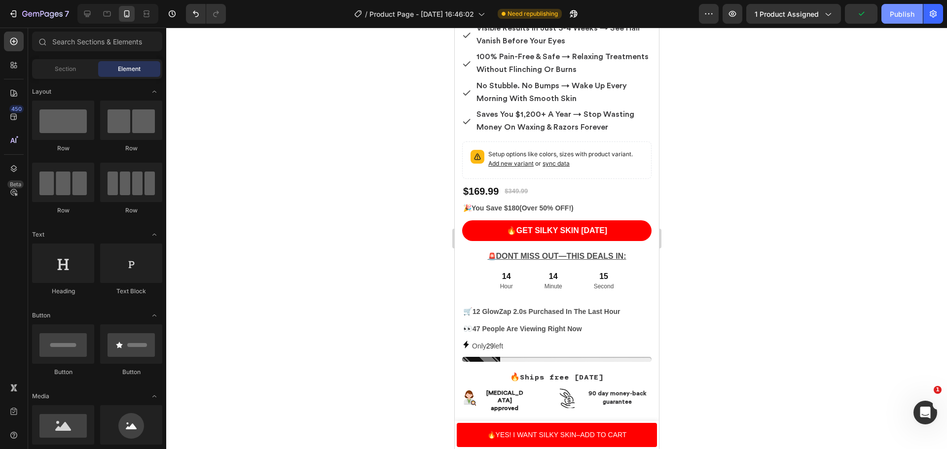
click at [905, 14] on div "Publish" at bounding box center [902, 14] width 25 height 10
click at [509, 340] on div "Only 29 left" at bounding box center [556, 346] width 189 height 12
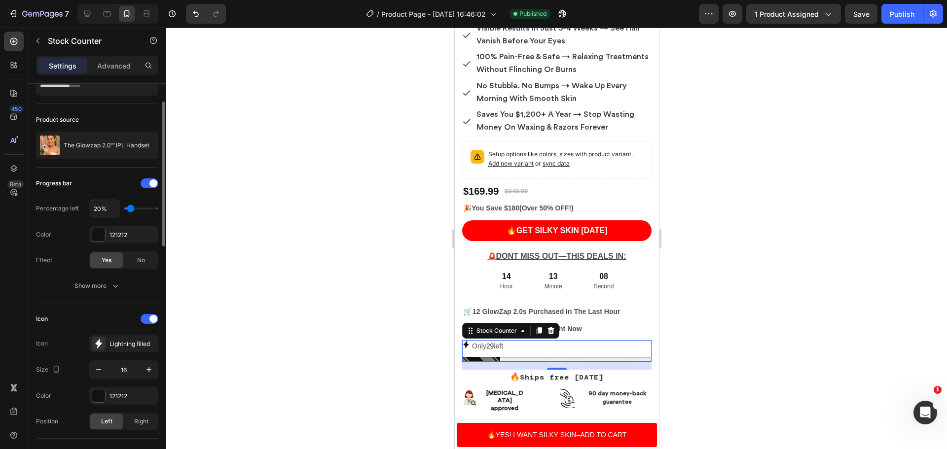
scroll to position [99, 0]
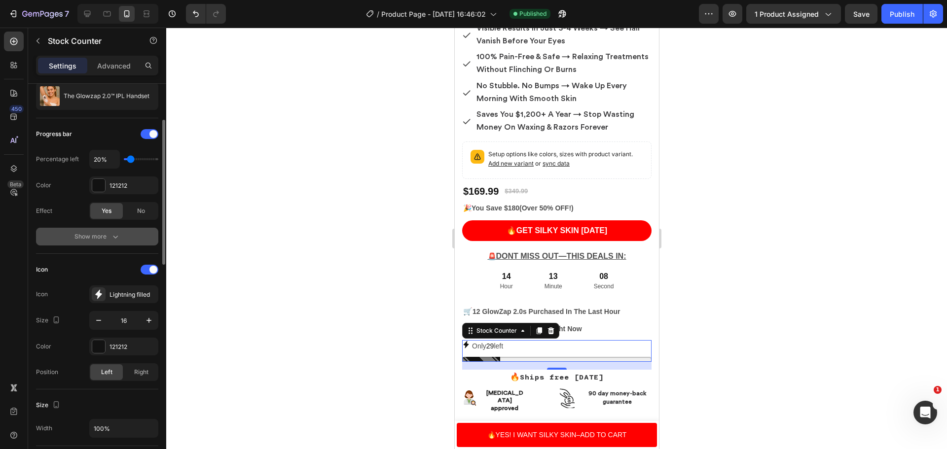
click at [102, 231] on button "Show more" at bounding box center [97, 237] width 122 height 18
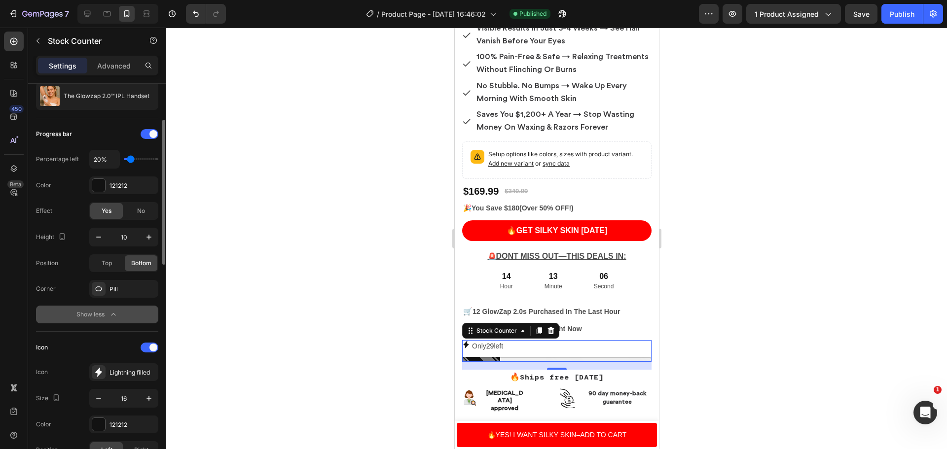
click at [109, 312] on icon "button" at bounding box center [114, 315] width 10 height 10
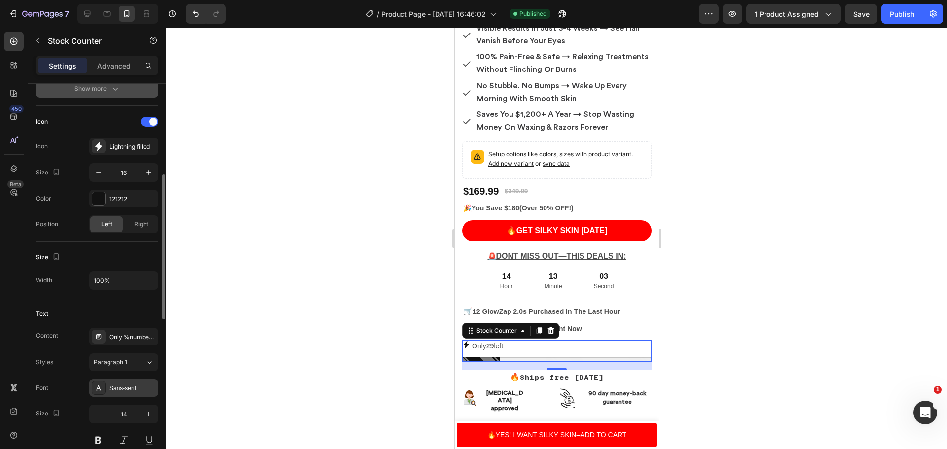
scroll to position [345, 0]
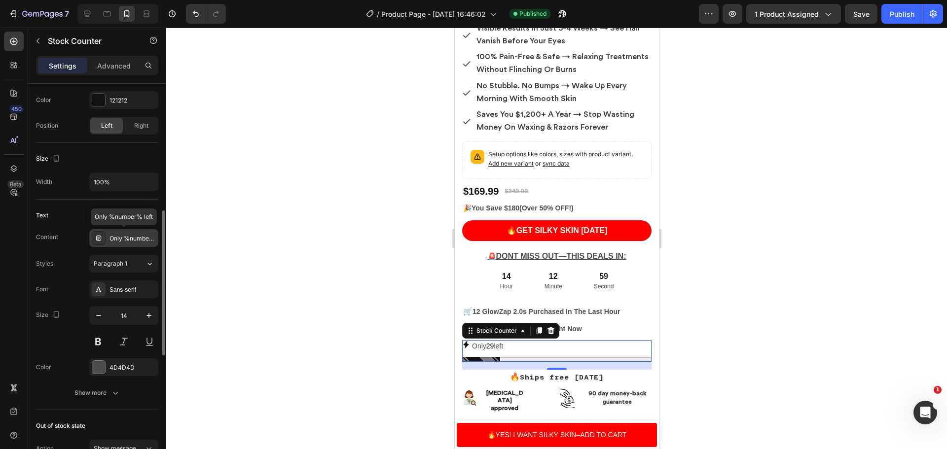
click at [123, 238] on div "Only %number% left" at bounding box center [133, 238] width 46 height 9
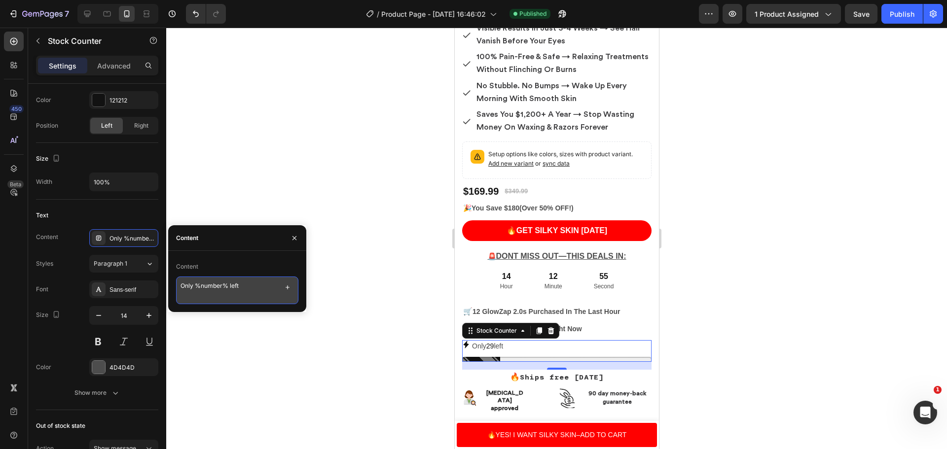
click at [250, 285] on textarea "Only %number% left" at bounding box center [237, 291] width 122 height 28
click at [512, 343] on p "Only 29 left- Selling Fast!" at bounding box center [509, 346] width 74 height 12
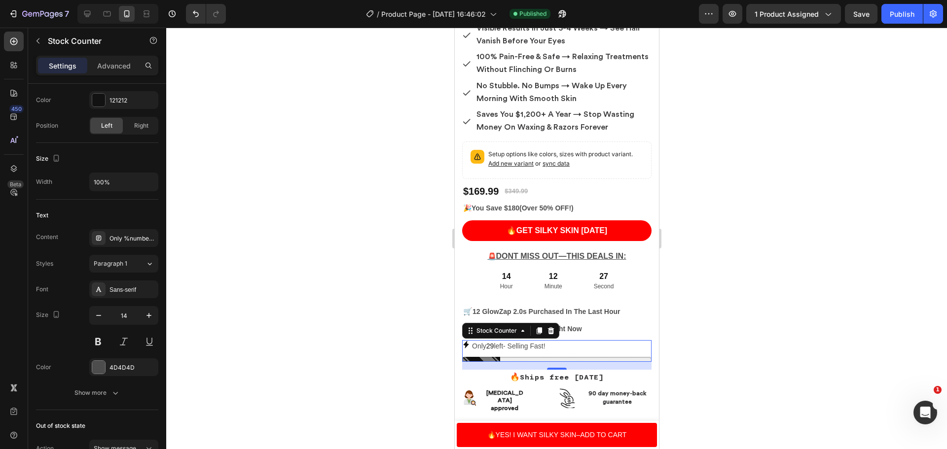
click at [511, 341] on p "Only 29 left- Selling Fast!" at bounding box center [509, 346] width 74 height 12
click at [511, 340] on p "Only 29 left- Selling Fast!" at bounding box center [509, 346] width 74 height 12
click at [125, 237] on div "Only %number% left- Selling Fast!" at bounding box center [133, 238] width 46 height 9
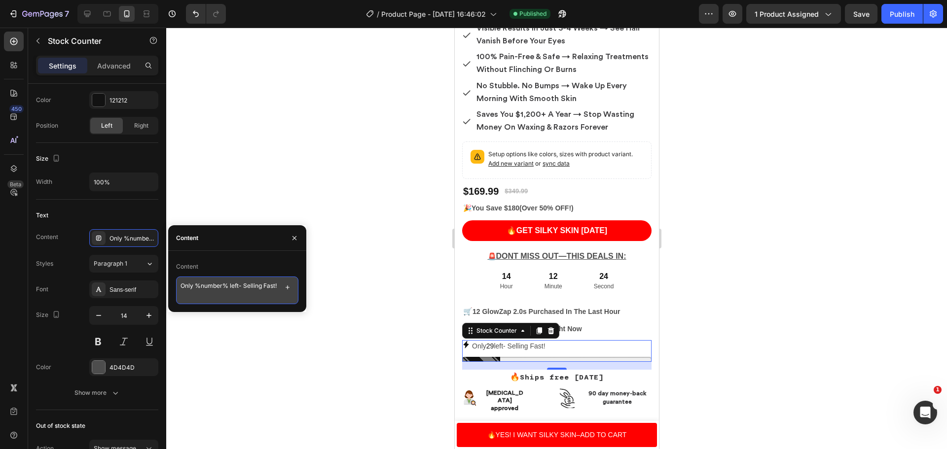
click at [241, 287] on textarea "Only %number% left- Selling Fast!" at bounding box center [237, 291] width 122 height 28
paste textarea "—"
type textarea "Only %number% left—Selling Fast!"
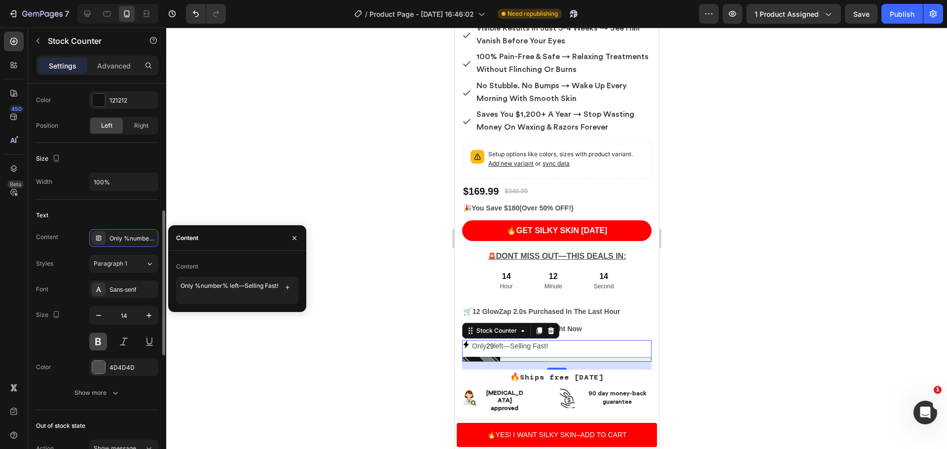
click at [98, 344] on button at bounding box center [98, 342] width 18 height 18
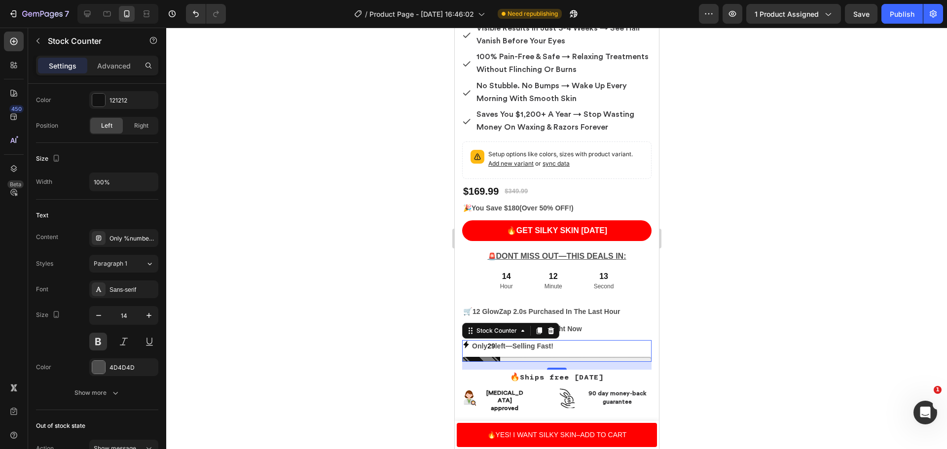
click at [306, 271] on div at bounding box center [556, 239] width 781 height 422
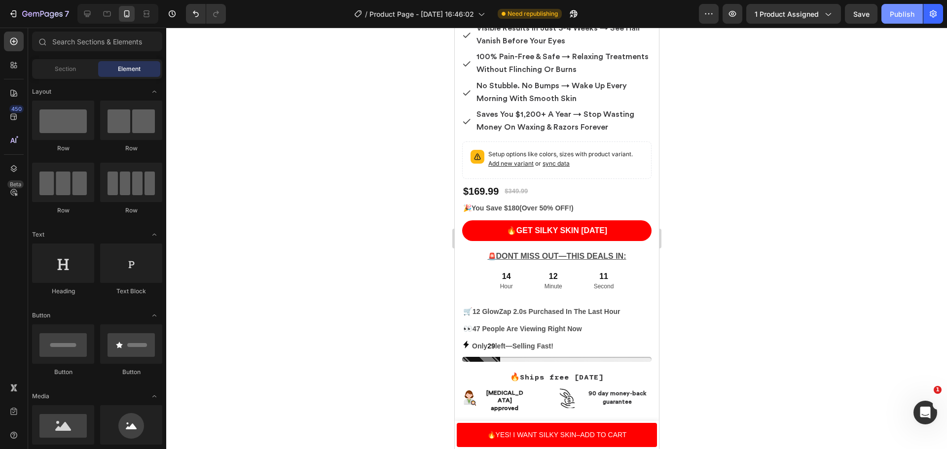
click at [898, 17] on div "Publish" at bounding box center [902, 14] width 25 height 10
click at [496, 342] on p "Only 29 left—Selling Fast!" at bounding box center [512, 346] width 81 height 12
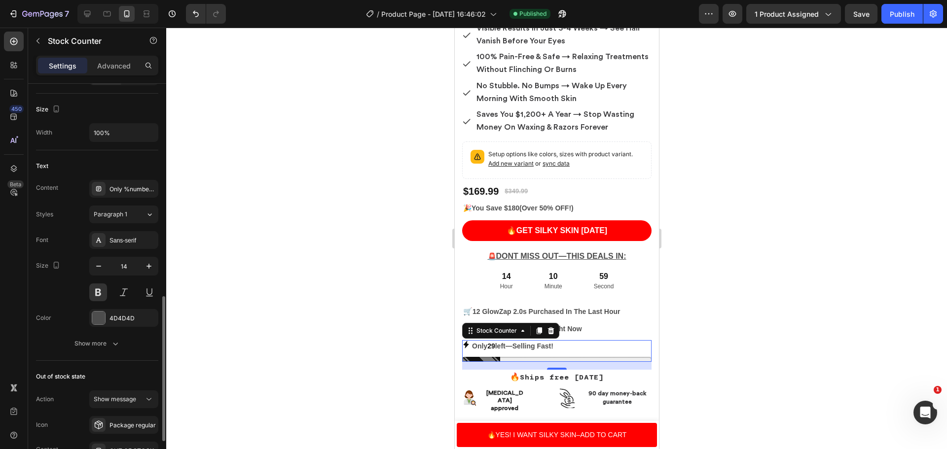
scroll to position [444, 0]
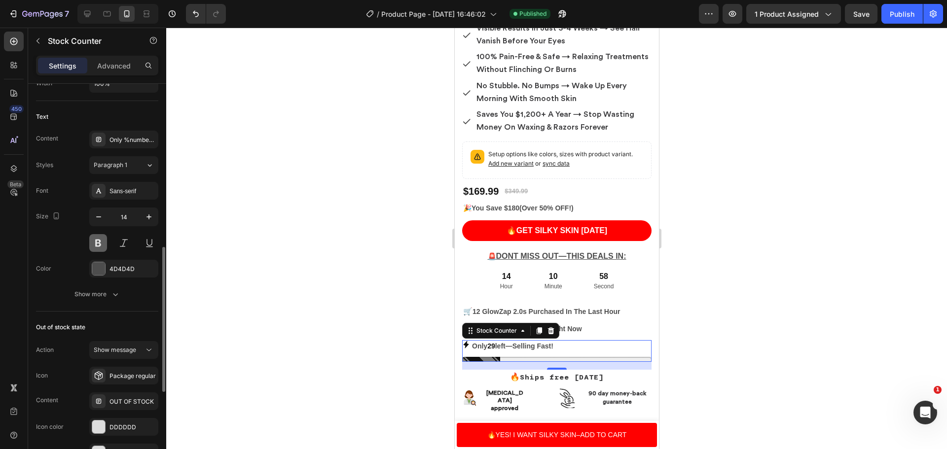
click at [94, 241] on button at bounding box center [98, 243] width 18 height 18
click at [276, 157] on div at bounding box center [556, 239] width 781 height 422
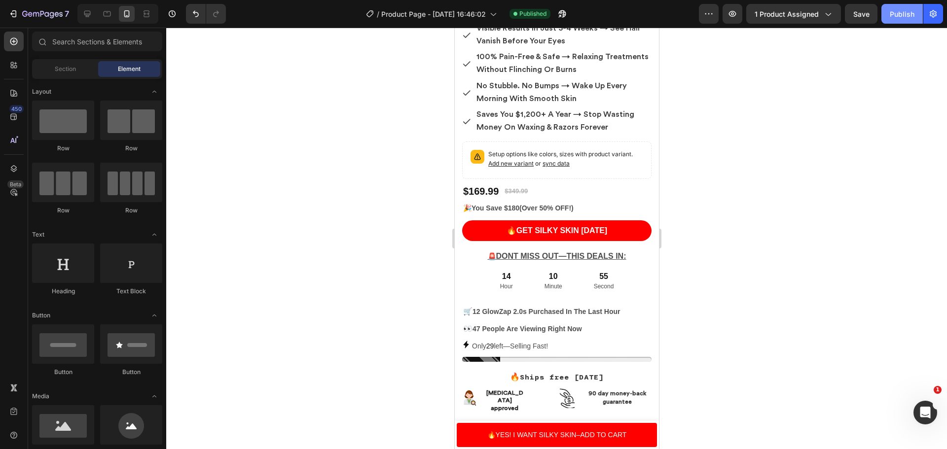
click at [901, 11] on div "Publish" at bounding box center [902, 14] width 25 height 10
click at [57, 10] on icon "button" at bounding box center [42, 14] width 40 height 8
